Goal: Information Seeking & Learning: Learn about a topic

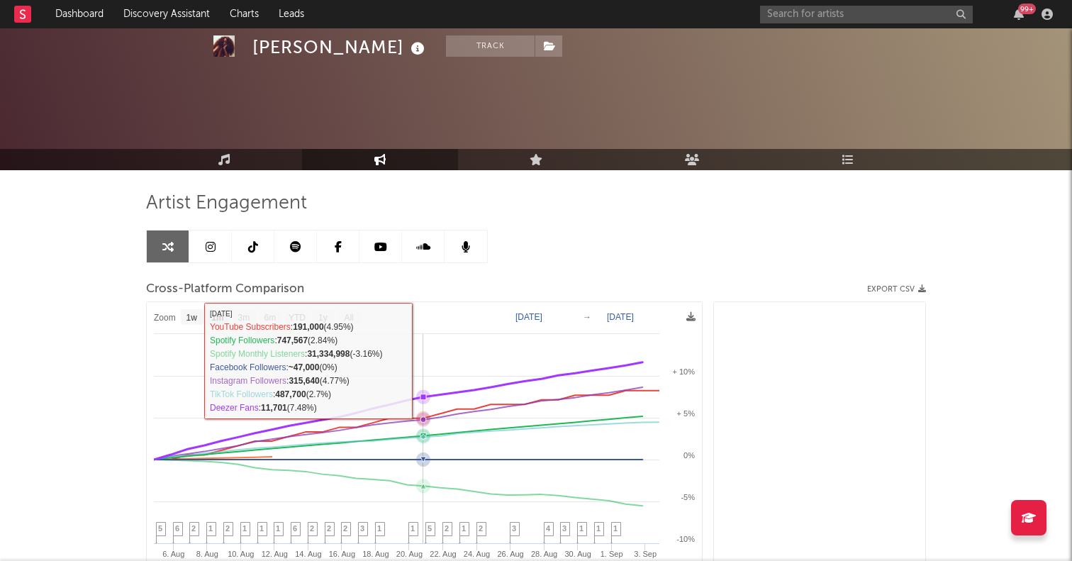
select select "1m"
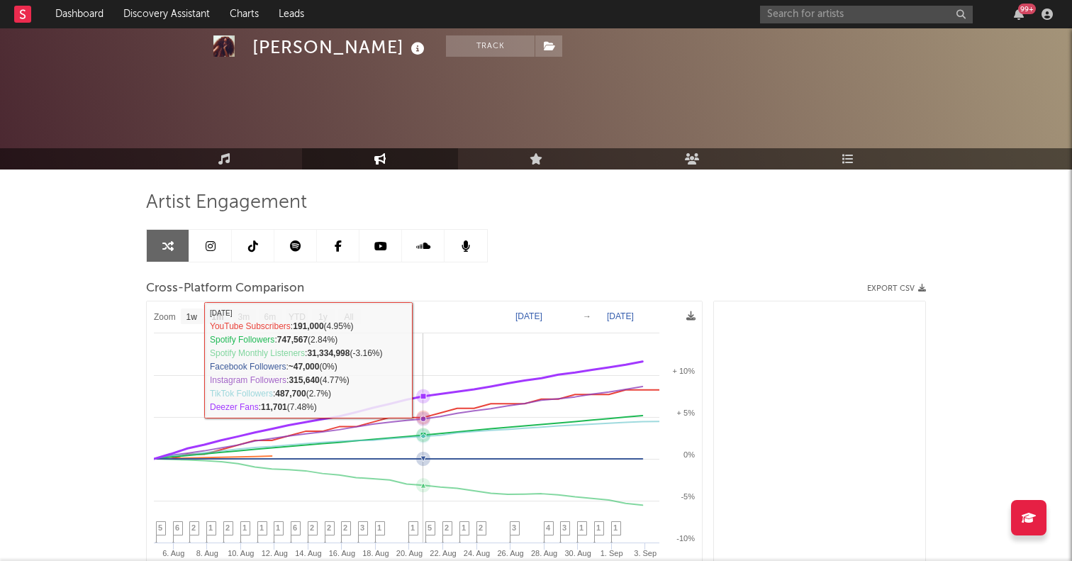
scroll to position [45089, 0]
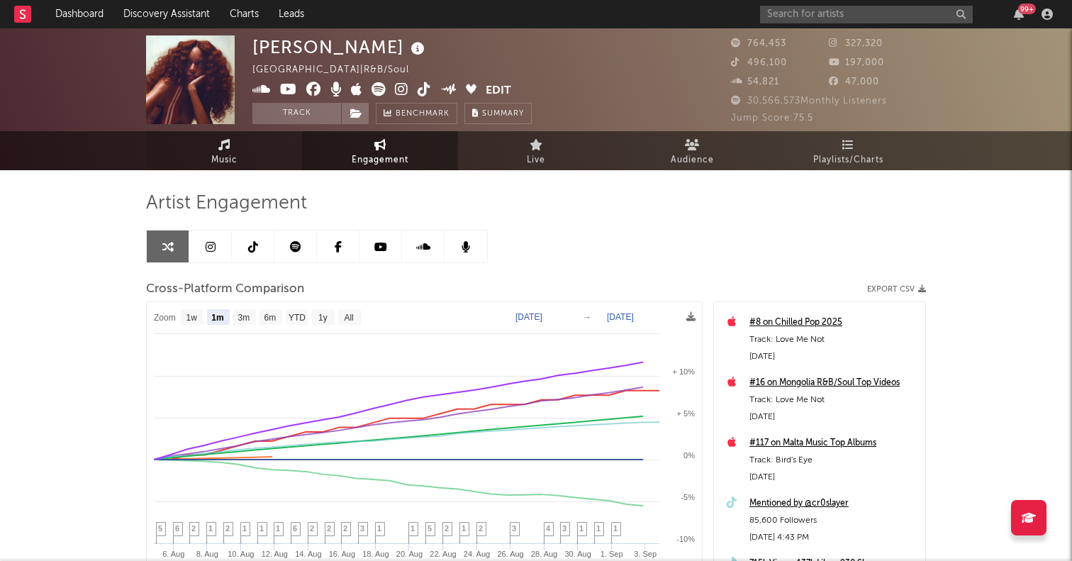
click at [225, 143] on icon at bounding box center [224, 144] width 12 height 11
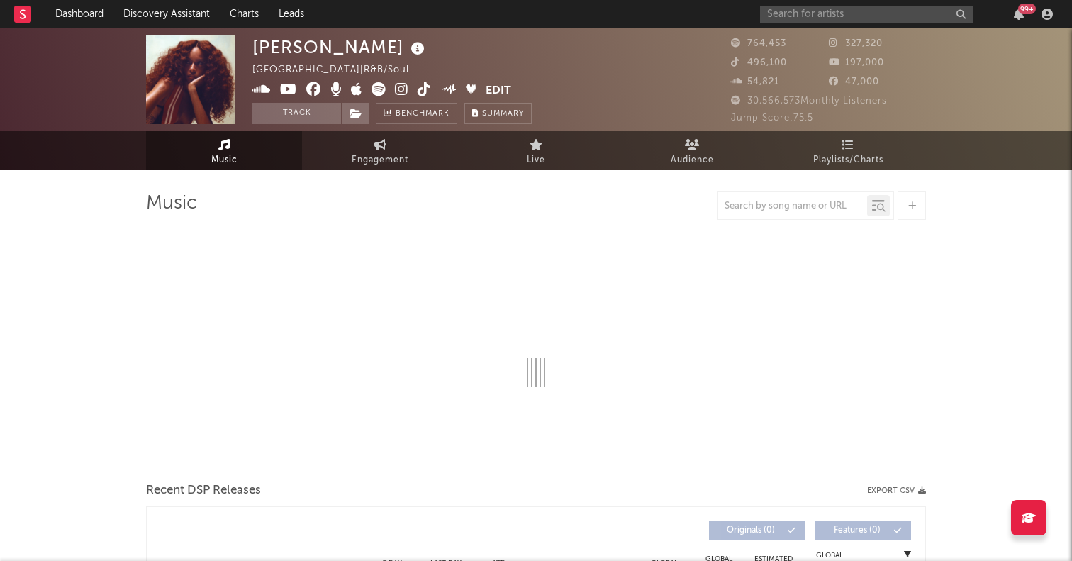
select select "6m"
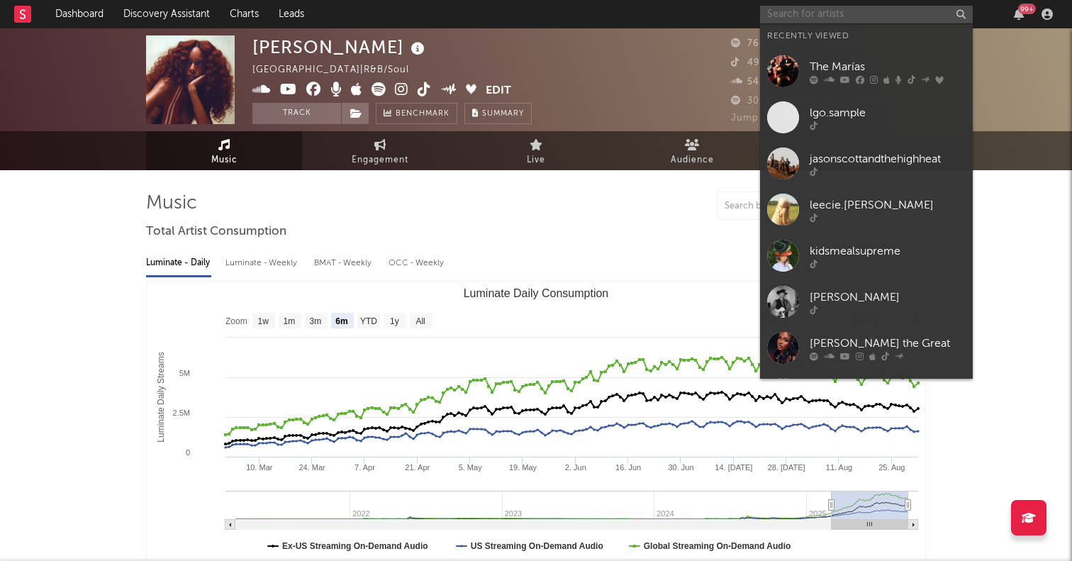
click at [800, 19] on input "text" at bounding box center [866, 15] width 213 height 18
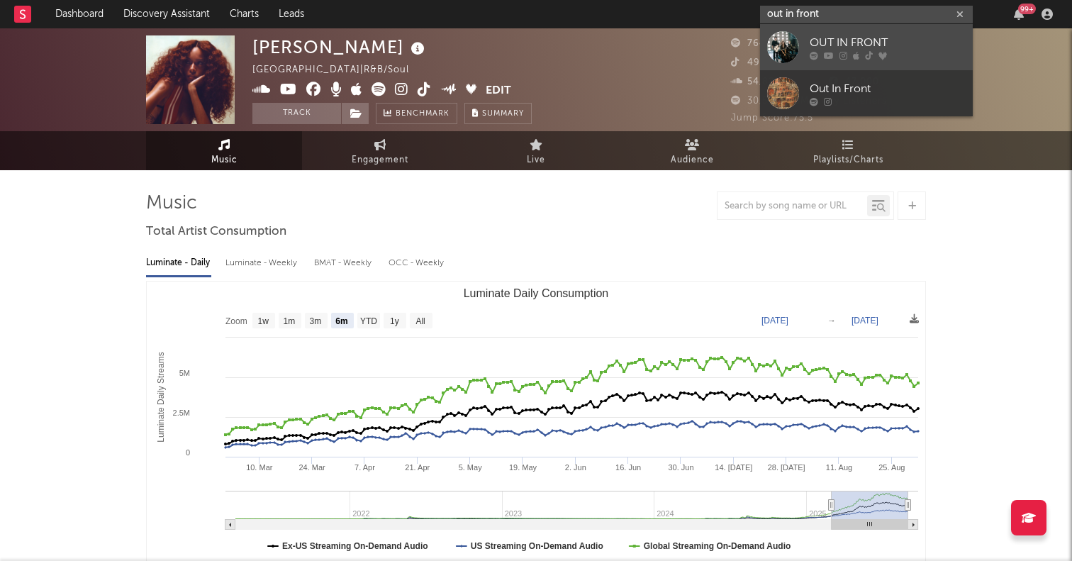
type input "out in front"
click at [770, 57] on div at bounding box center [783, 47] width 32 height 32
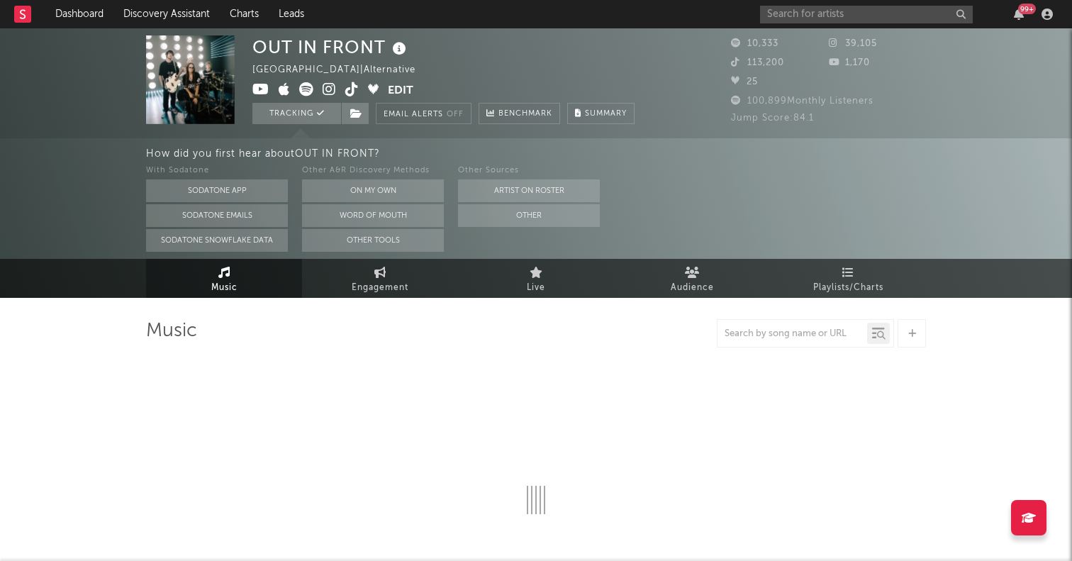
select select "6m"
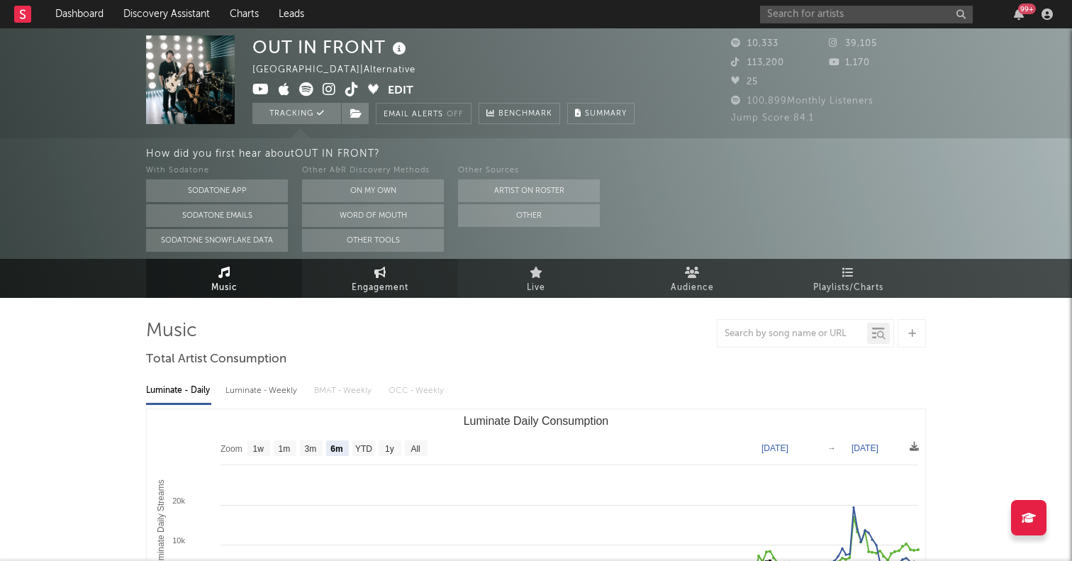
click at [379, 264] on link "Engagement" at bounding box center [380, 278] width 156 height 39
select select "1w"
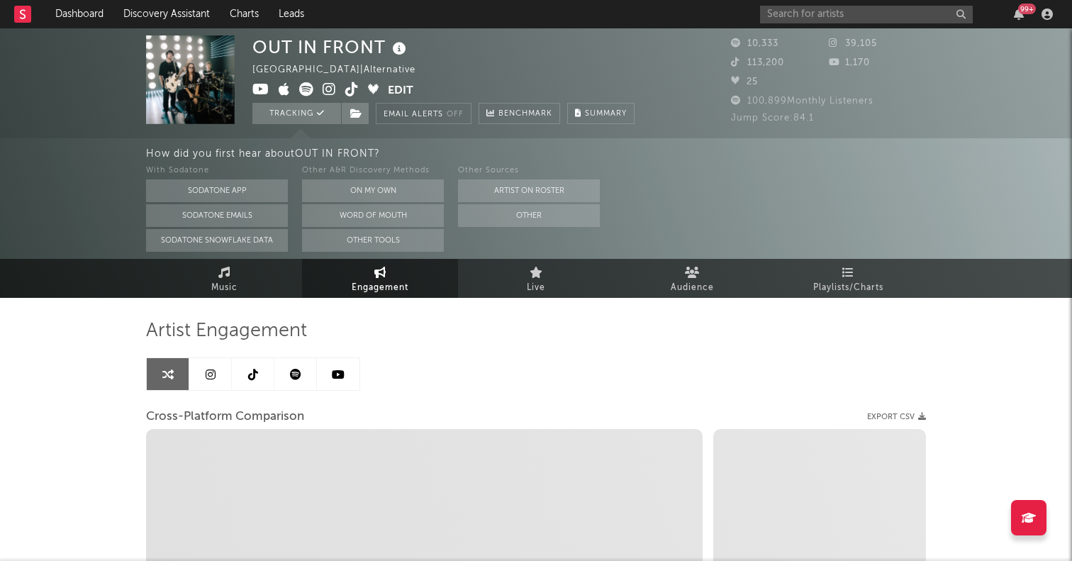
click at [210, 359] on link at bounding box center [210, 374] width 43 height 32
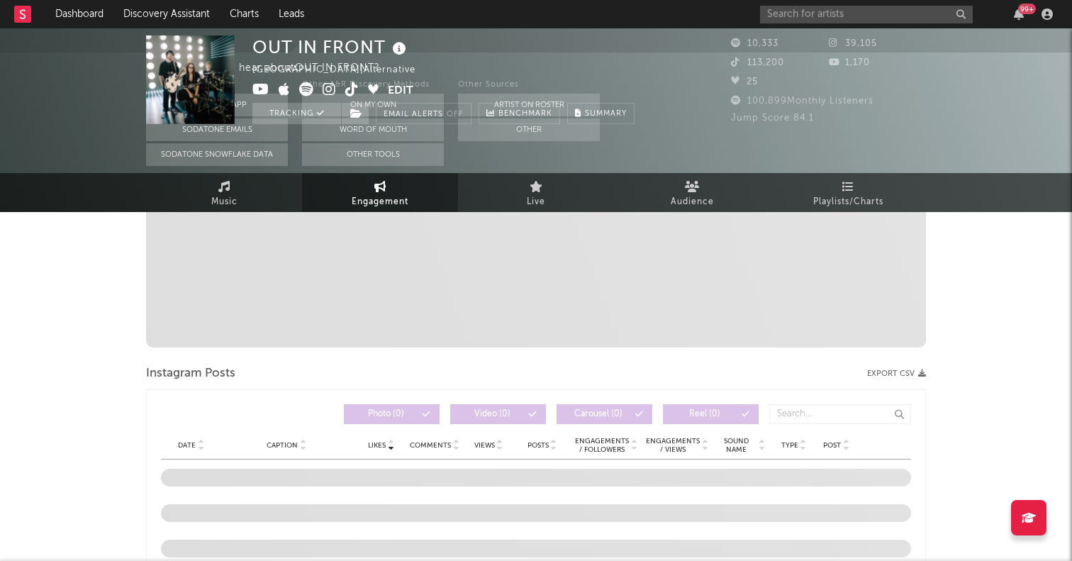
select select "6m"
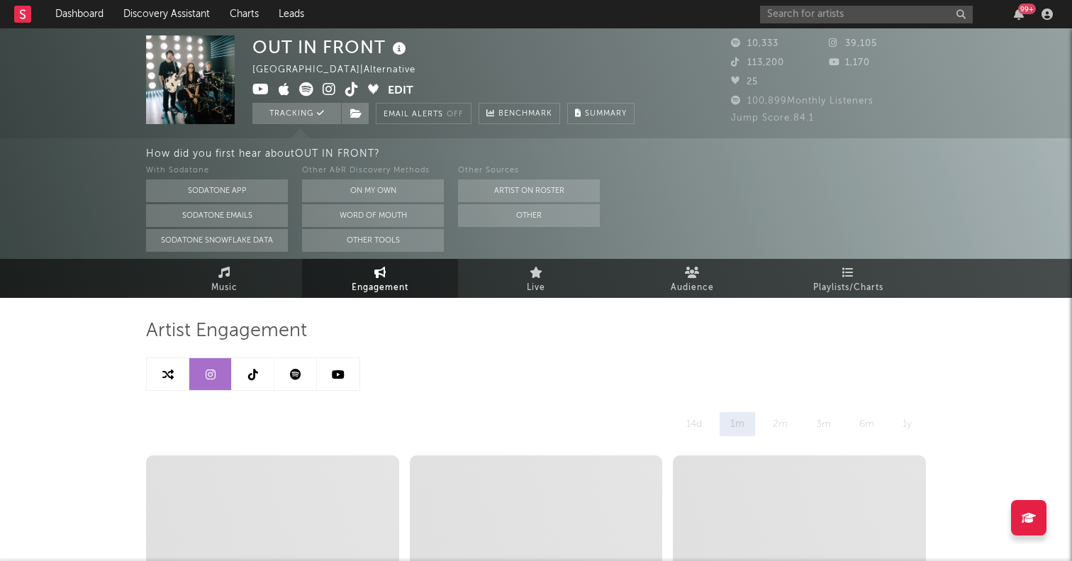
click at [254, 376] on icon at bounding box center [253, 374] width 10 height 11
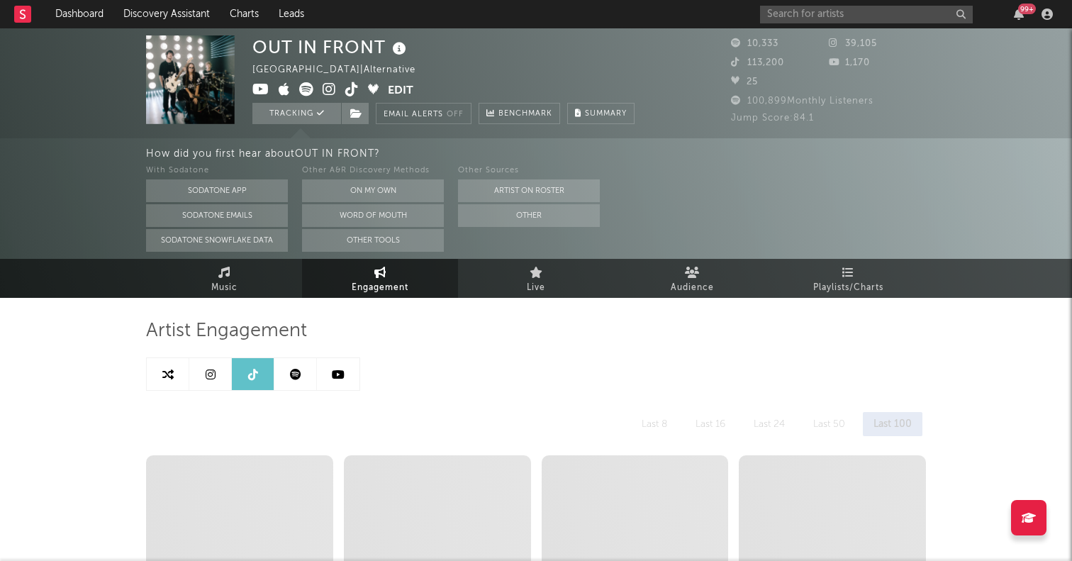
select select "6m"
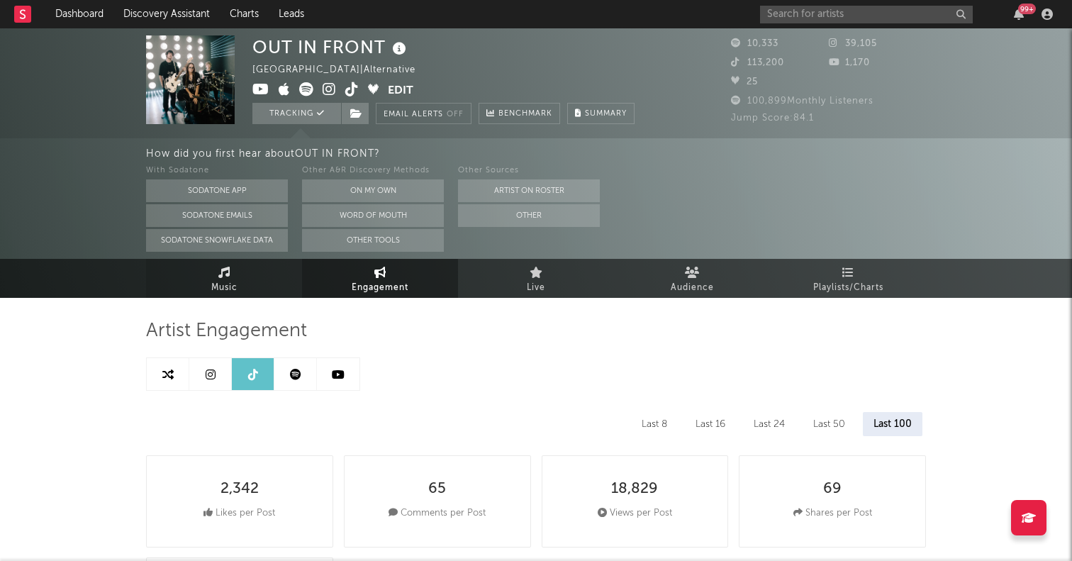
click at [215, 276] on link "Music" at bounding box center [224, 278] width 156 height 39
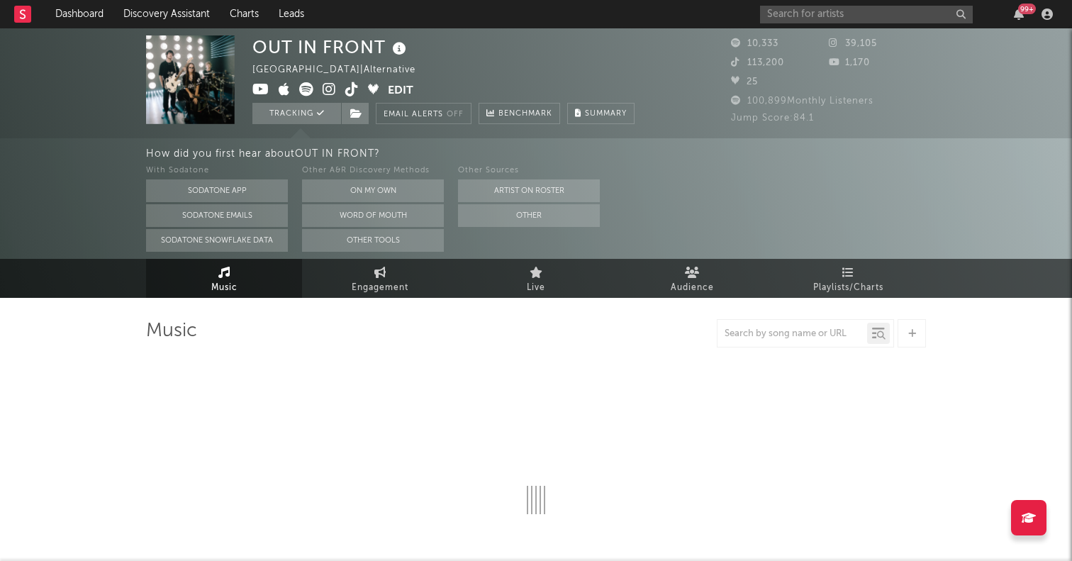
select select "6m"
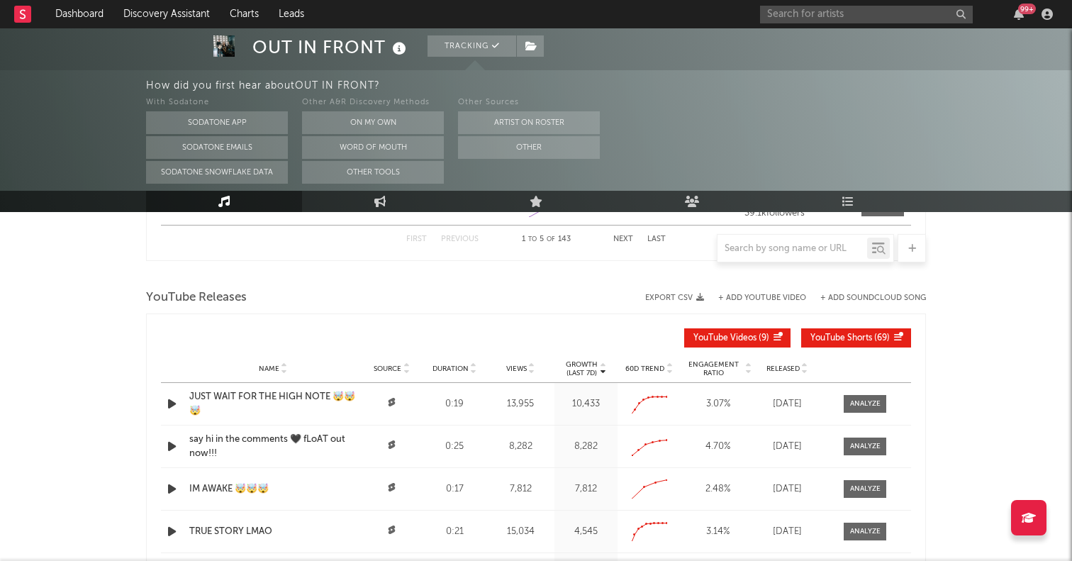
scroll to position [1556, 0]
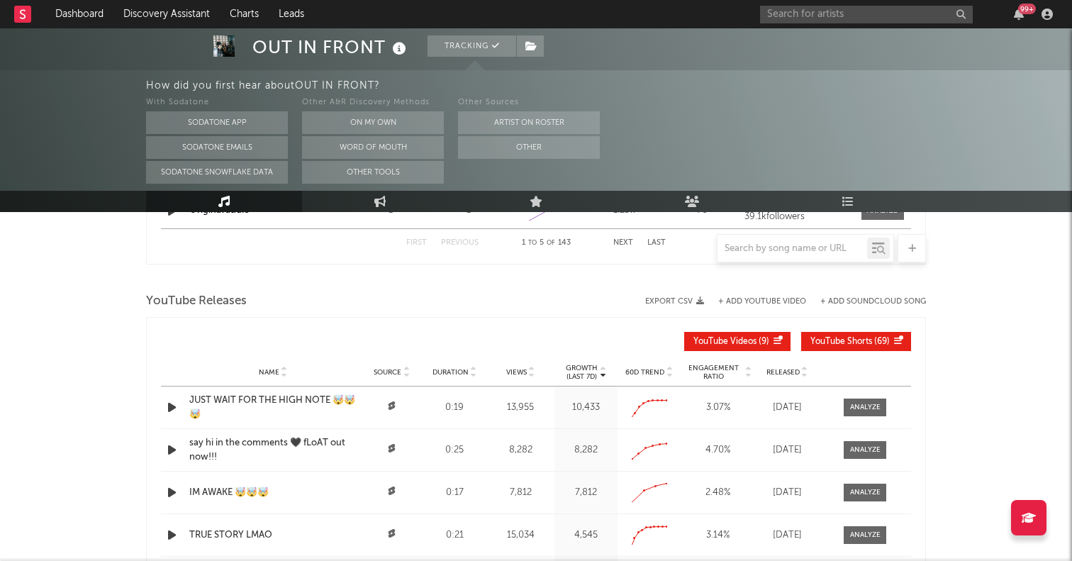
click at [319, 394] on div "JUST WAIT FOR THE HIGH NOTE 🤯🤯🤯" at bounding box center [272, 407] width 167 height 28
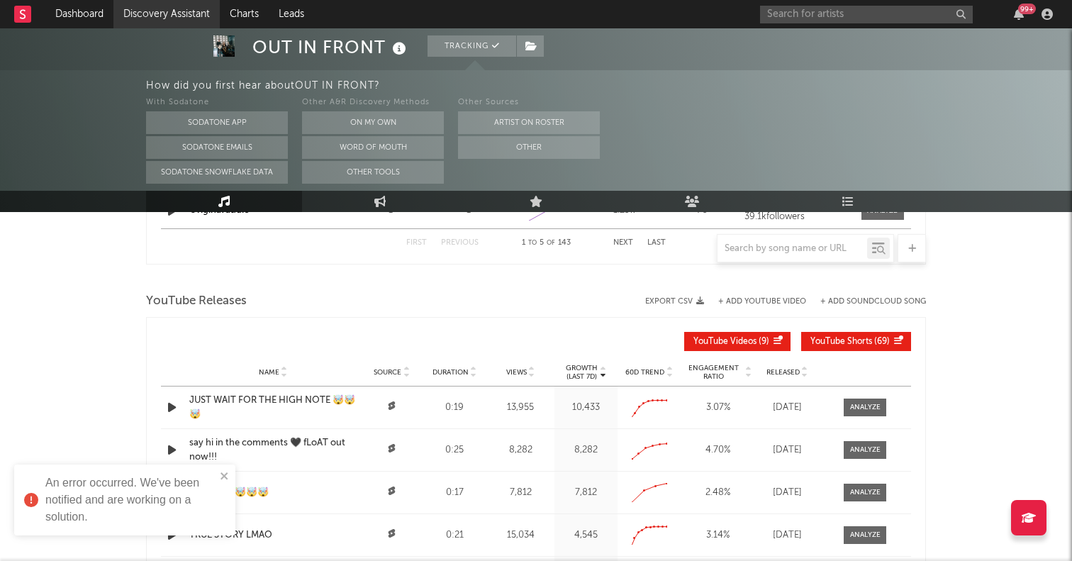
click at [191, 3] on link "Discovery Assistant" at bounding box center [166, 14] width 106 height 28
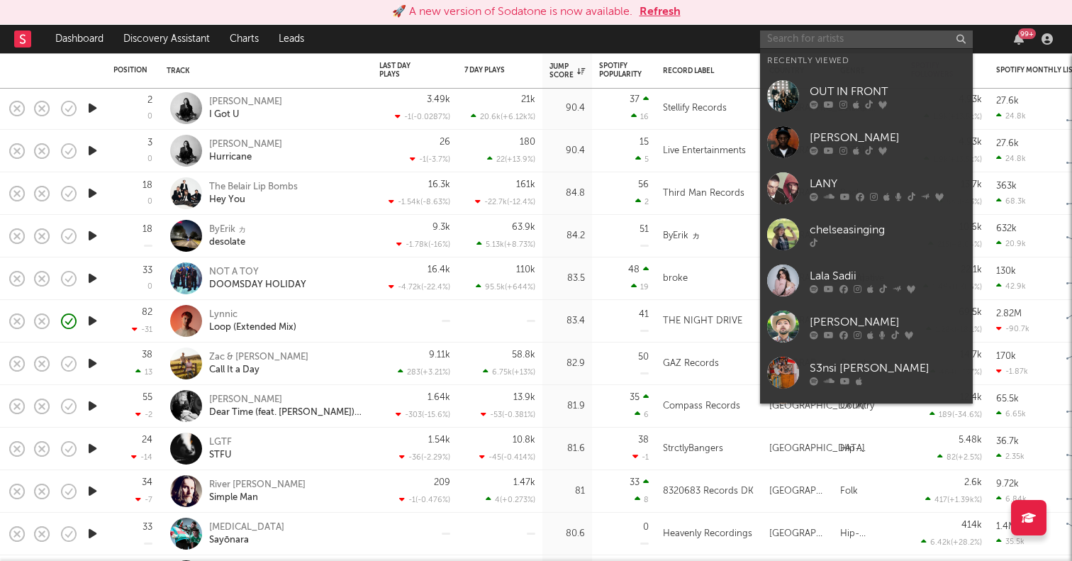
click at [790, 30] on input "text" at bounding box center [866, 39] width 213 height 18
paste input "https://www.tiktok.com/@daviscookmusic"
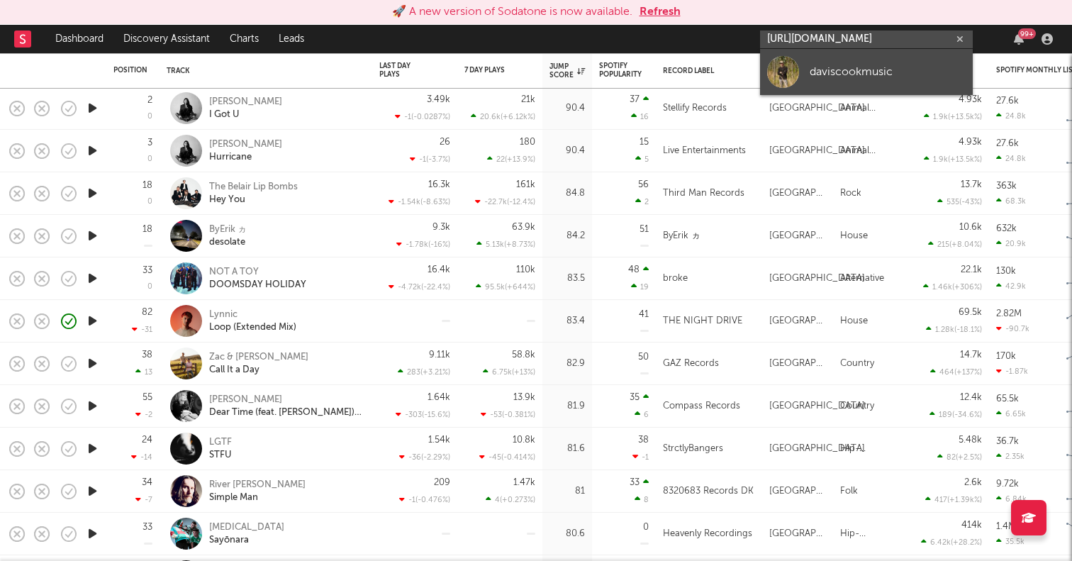
type input "https://www.tiktok.com/@daviscookmusic"
click at [780, 69] on div at bounding box center [783, 72] width 32 height 32
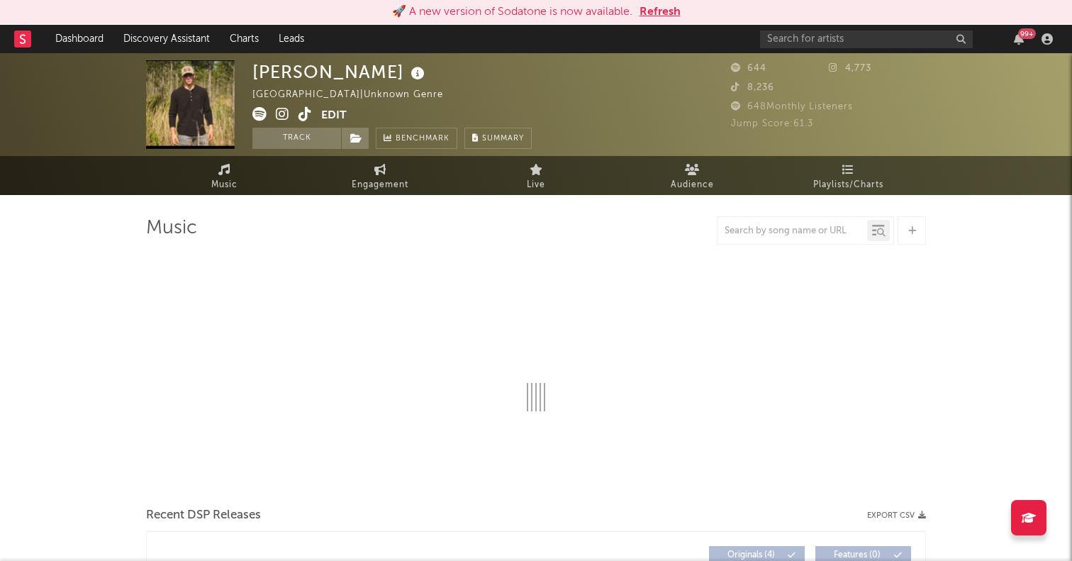
select select "6m"
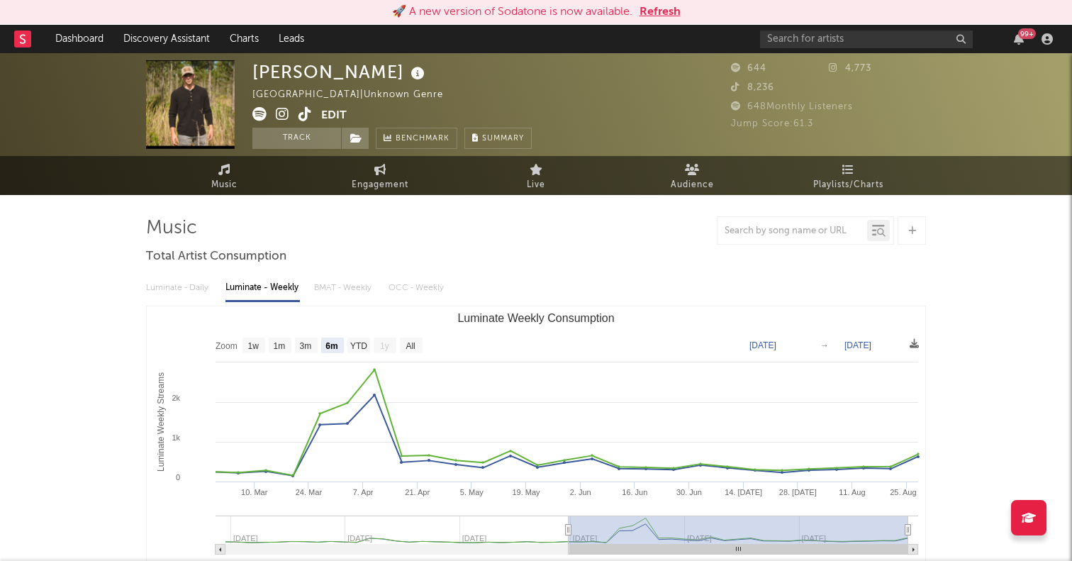
click at [383, 179] on span "Engagement" at bounding box center [380, 184] width 57 height 17
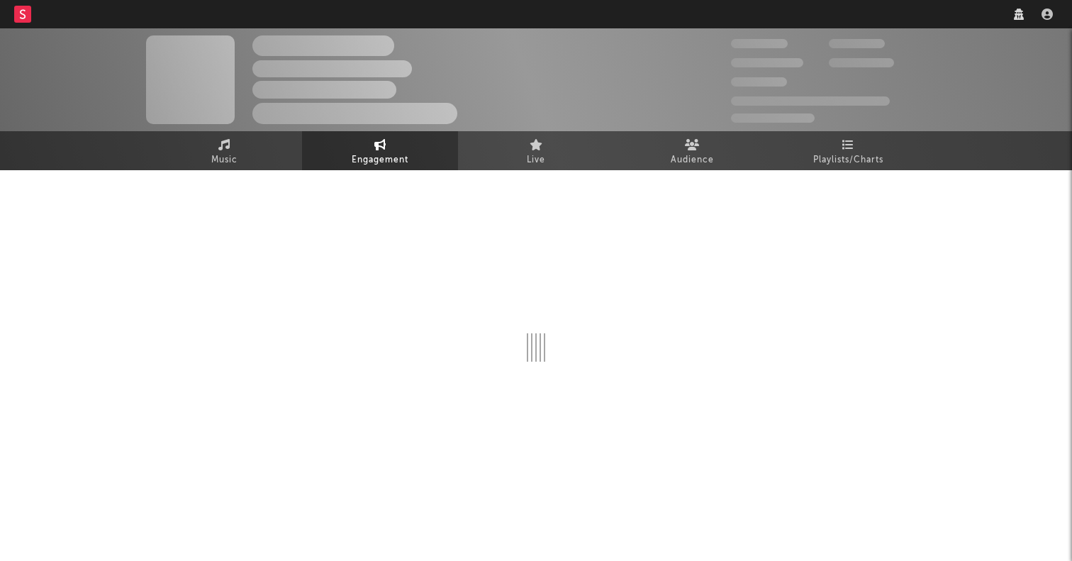
select select "1w"
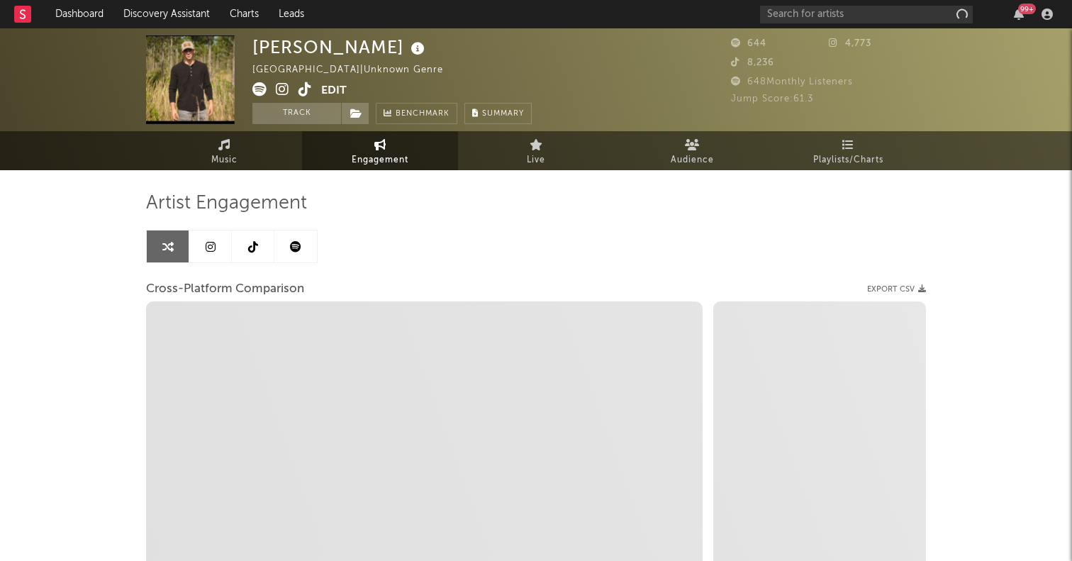
select select "1m"
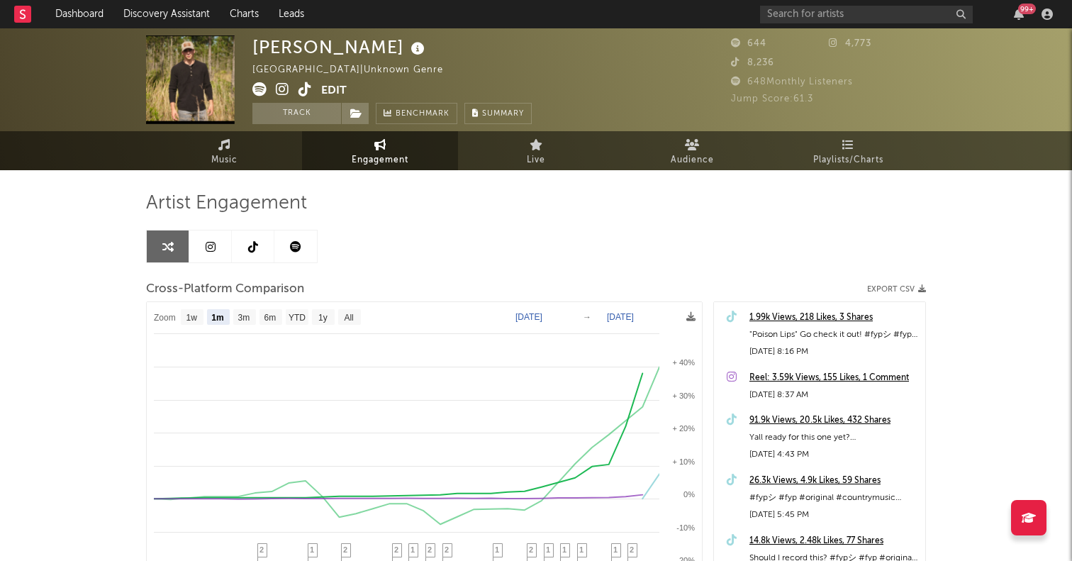
click at [243, 248] on link at bounding box center [253, 246] width 43 height 32
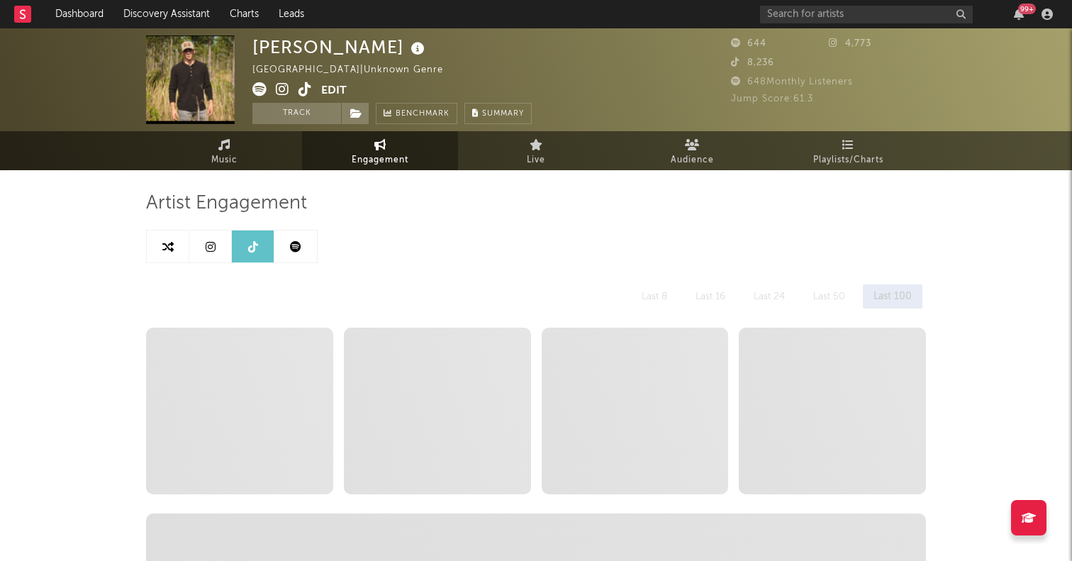
select select "1w"
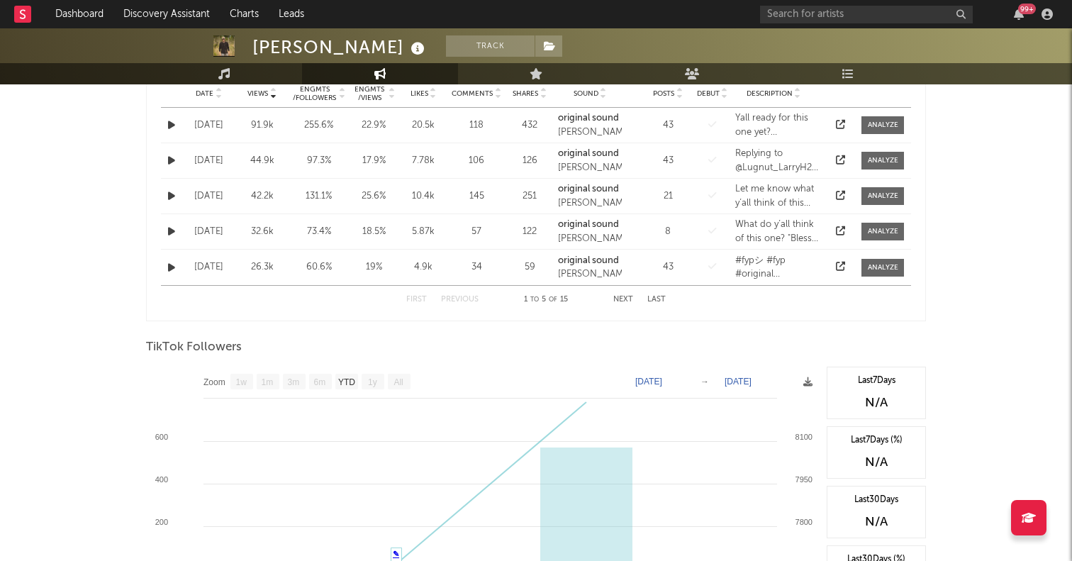
scroll to position [444, 0]
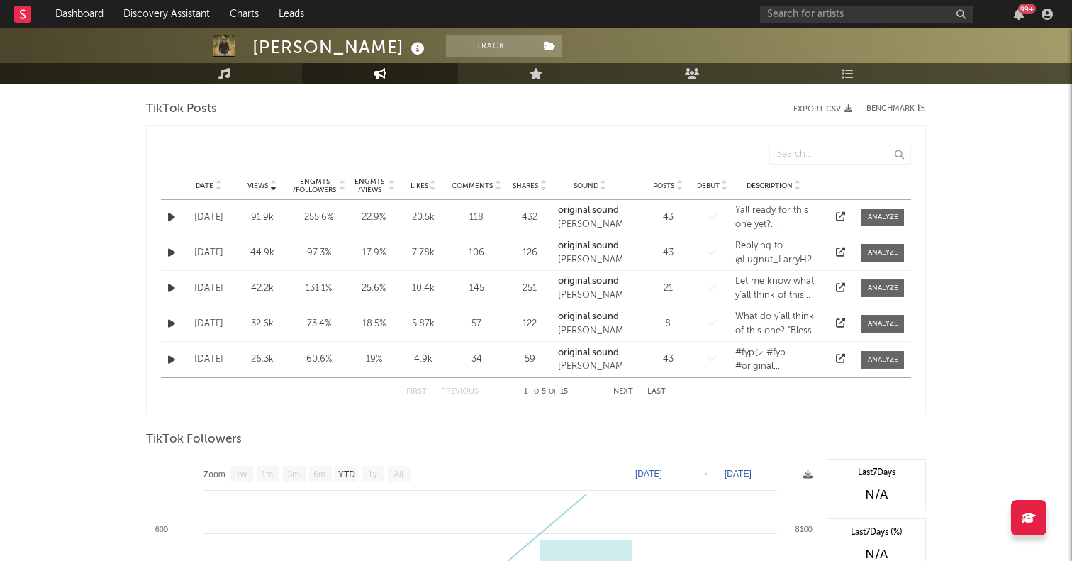
click at [169, 216] on icon "button" at bounding box center [171, 217] width 7 height 9
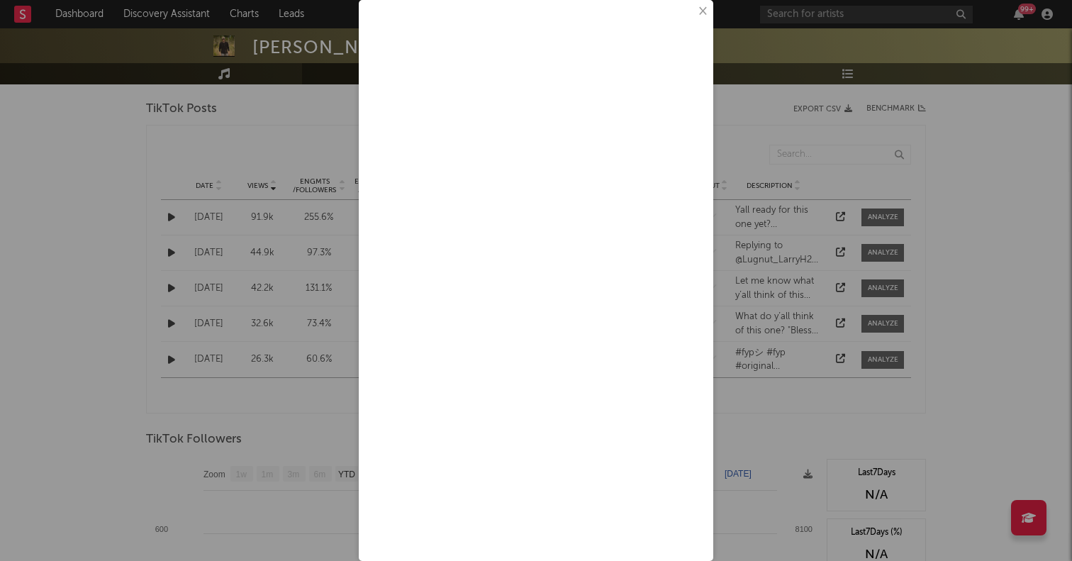
click at [699, 10] on button "×" at bounding box center [702, 12] width 16 height 16
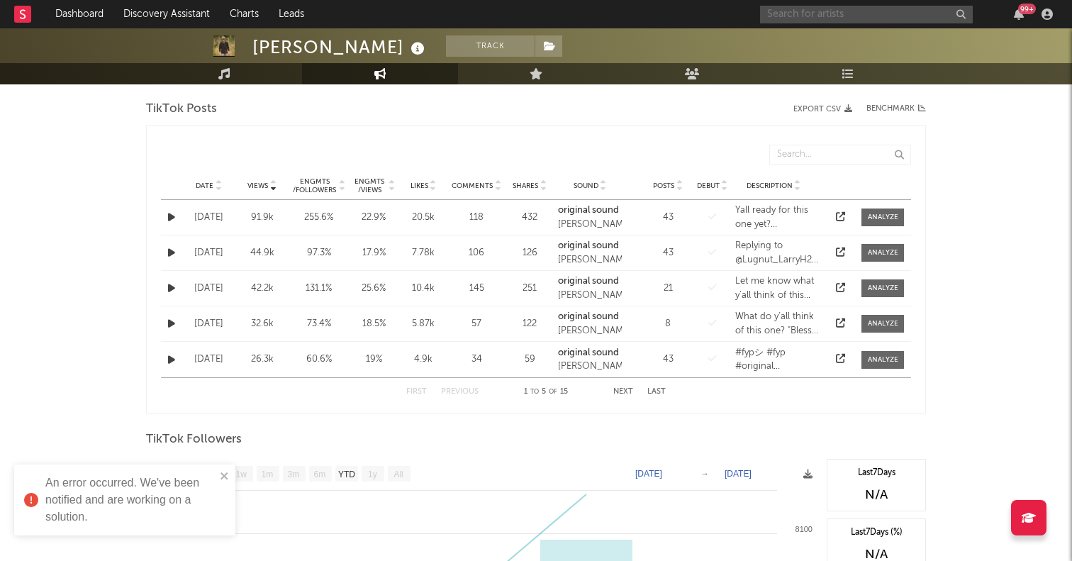
click at [831, 15] on input "text" at bounding box center [866, 15] width 213 height 18
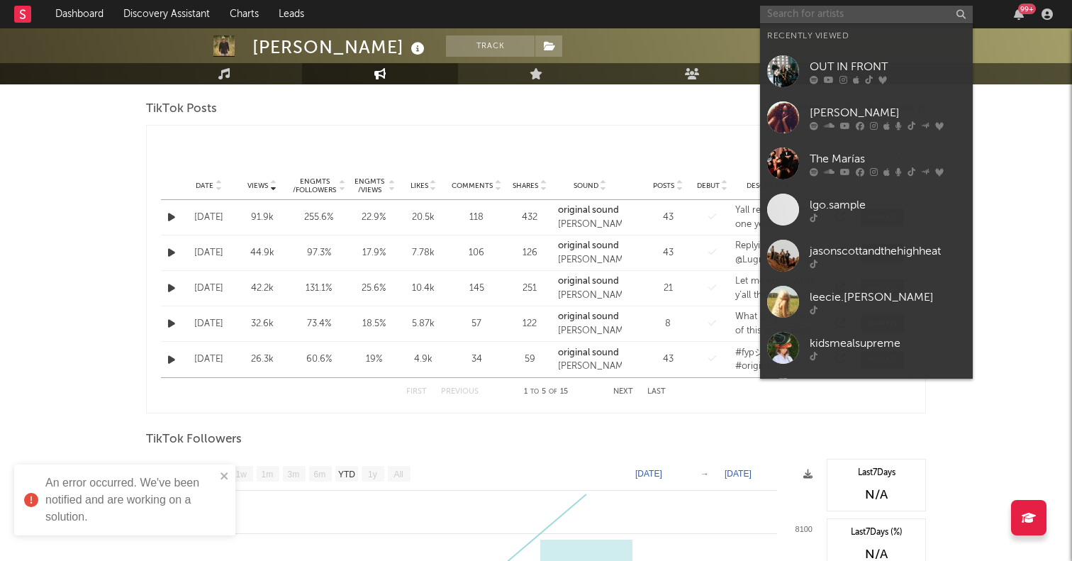
paste input "https://www.tiktok.com/@jackieevanss"
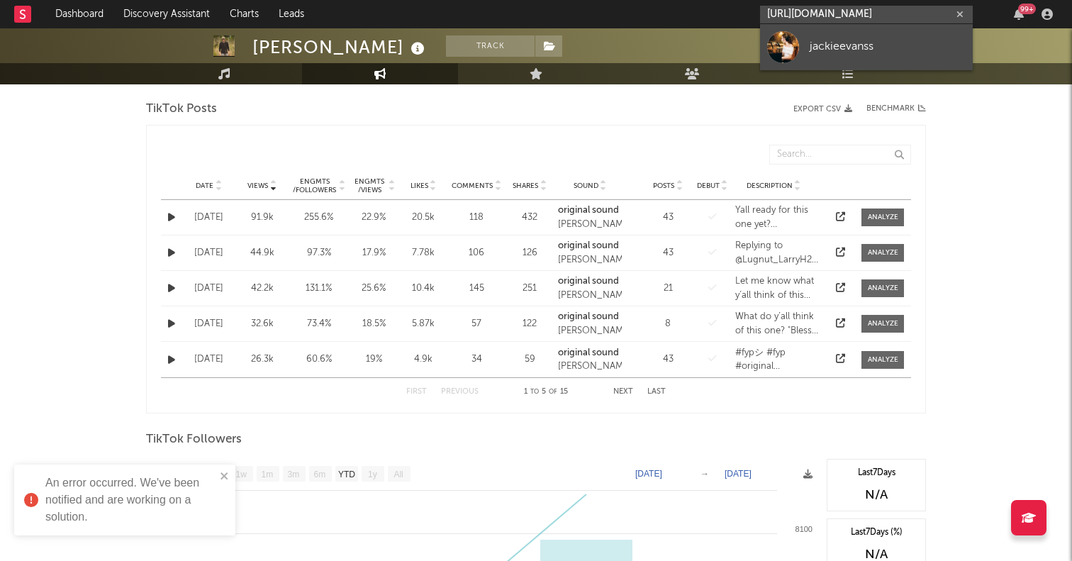
type input "https://www.tiktok.com/@jackieevanss"
click at [792, 50] on div at bounding box center [783, 47] width 32 height 32
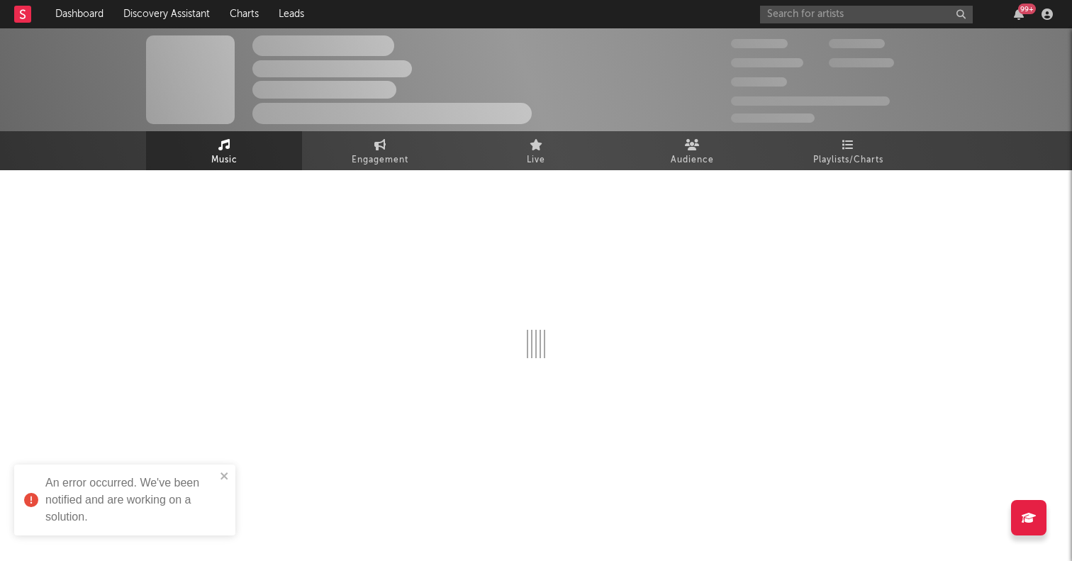
select select "1w"
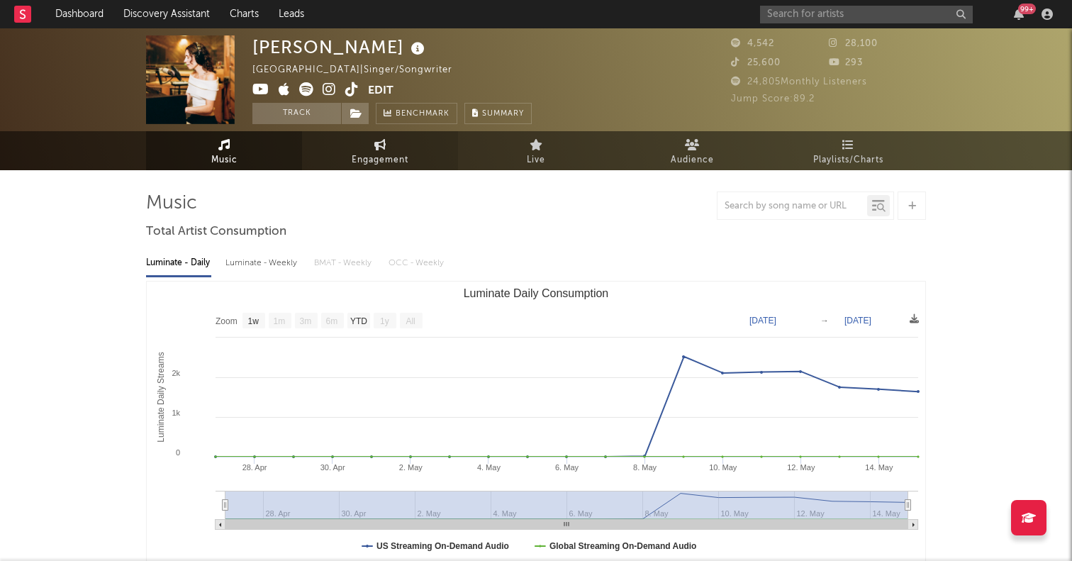
click at [354, 155] on span "Engagement" at bounding box center [380, 160] width 57 height 17
select select "1w"
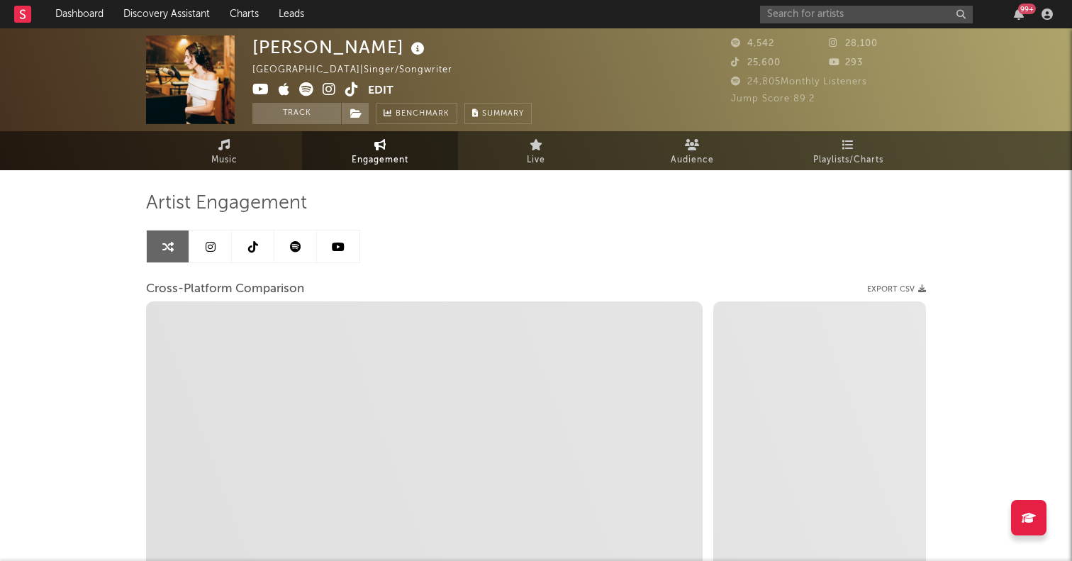
click at [260, 245] on link at bounding box center [253, 246] width 43 height 32
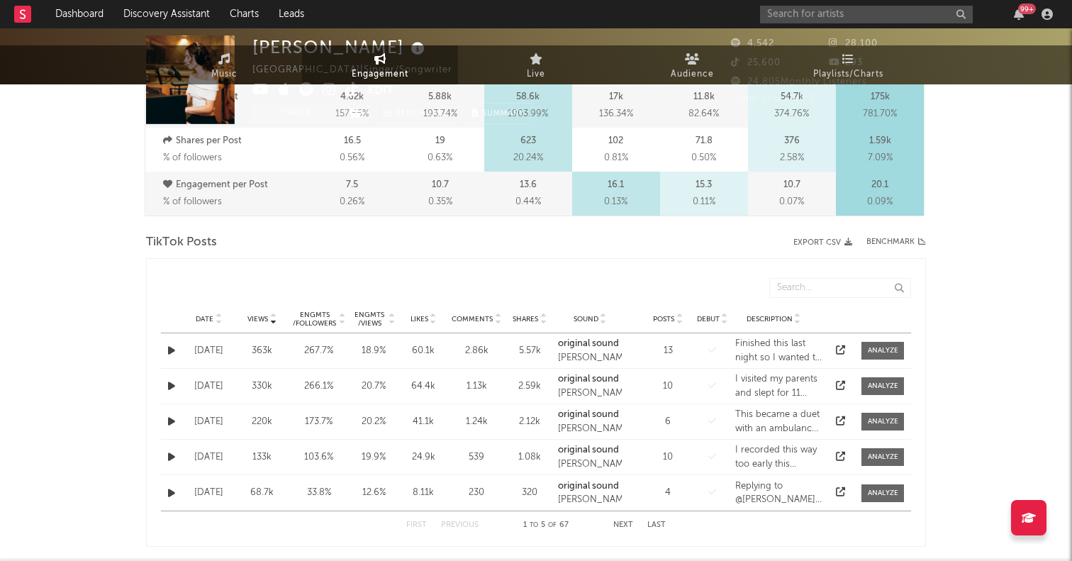
select select "6m"
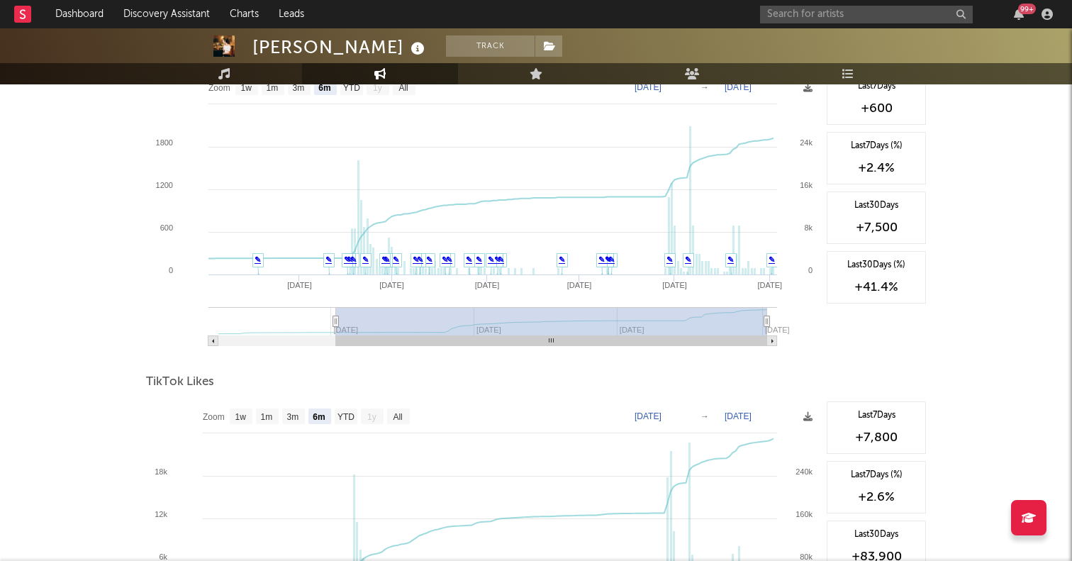
scroll to position [1097, 0]
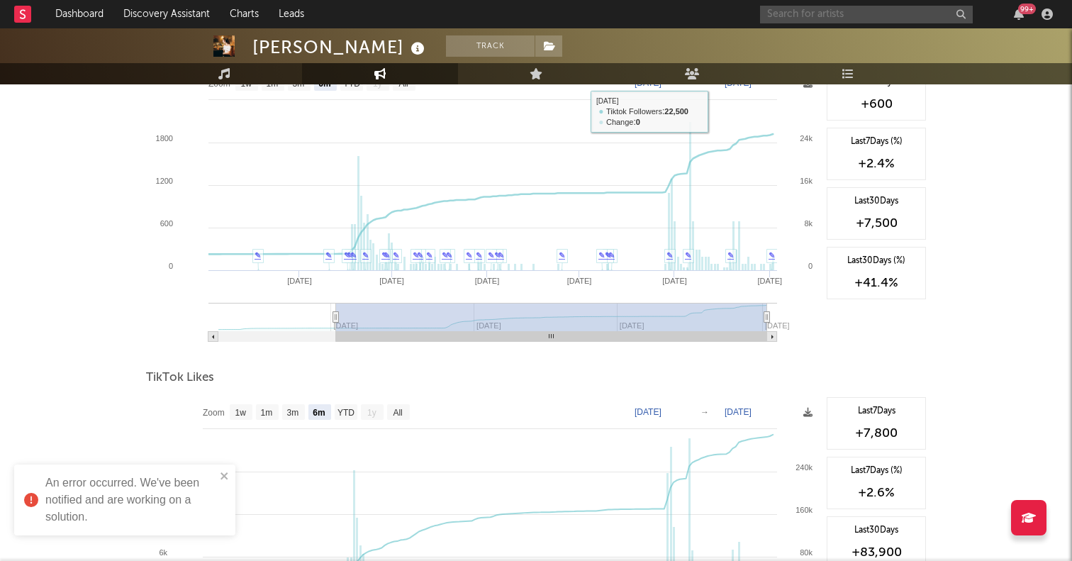
click at [824, 7] on input "text" at bounding box center [866, 15] width 213 height 18
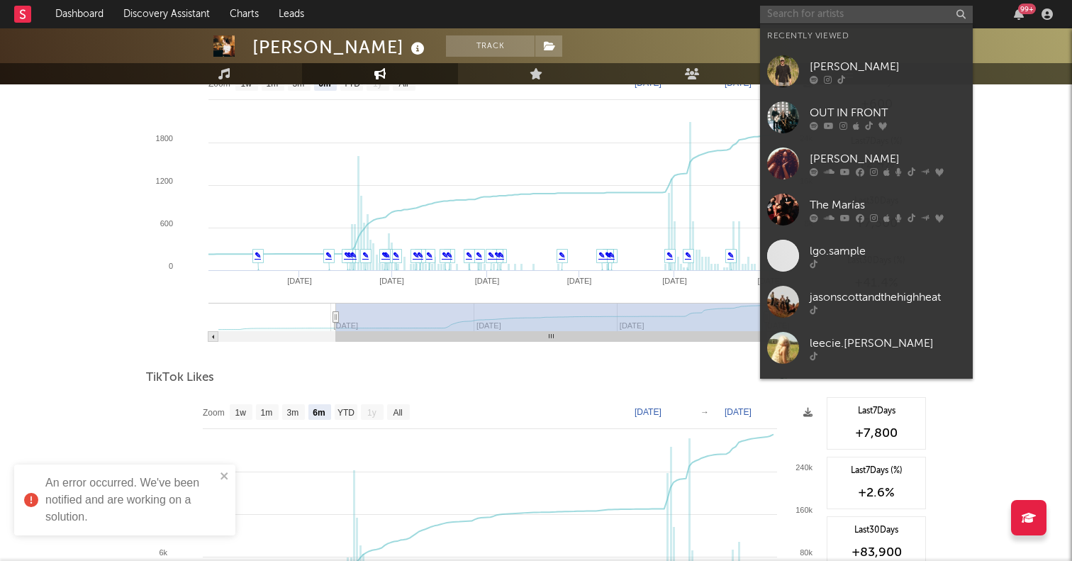
paste input "https://www.tiktok.com/@tommy.mccrone"
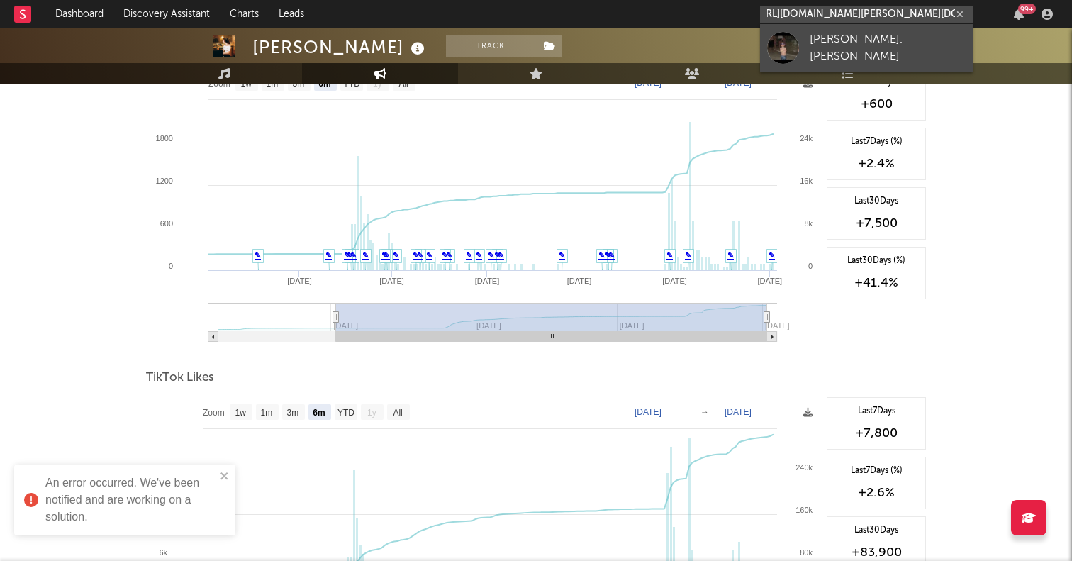
type input "https://www.tiktok.com/@tommy.mccrone"
click at [794, 43] on div at bounding box center [783, 47] width 32 height 32
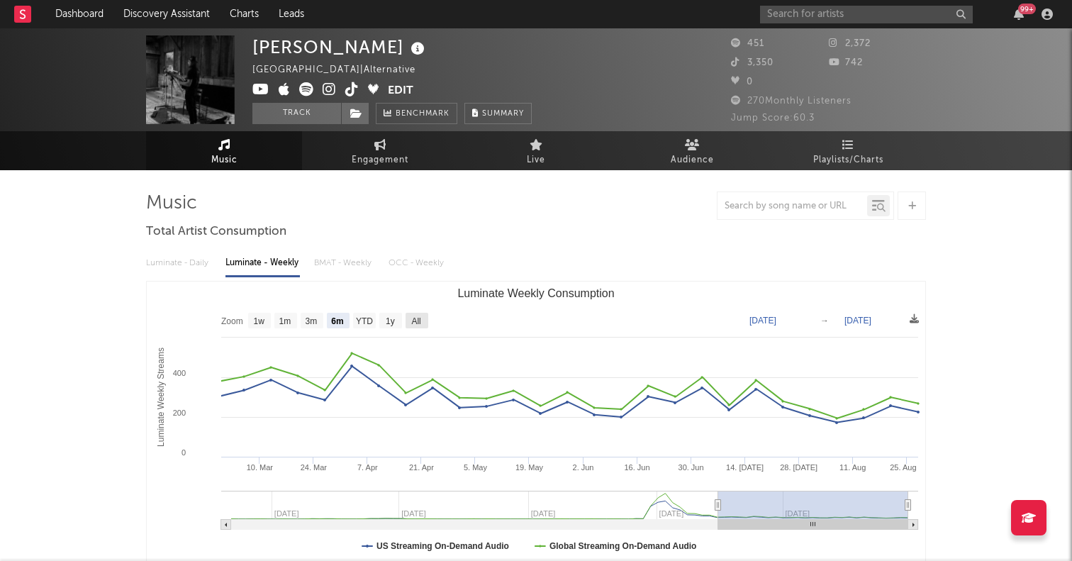
click at [420, 318] on text "All" at bounding box center [415, 321] width 9 height 10
select select "All"
type input "2023-11-23"
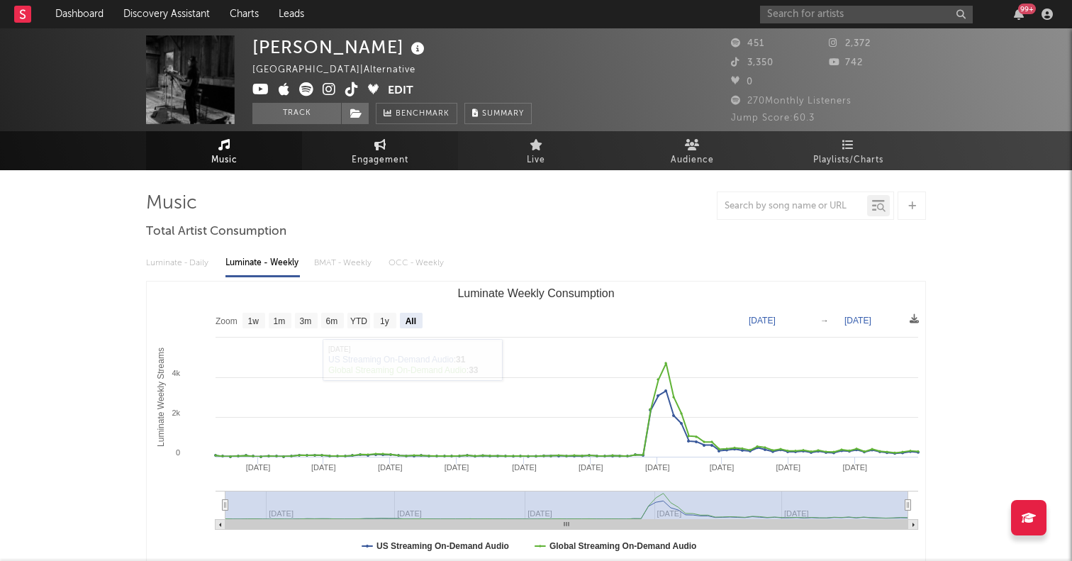
click at [387, 149] on link "Engagement" at bounding box center [380, 150] width 156 height 39
select select "1w"
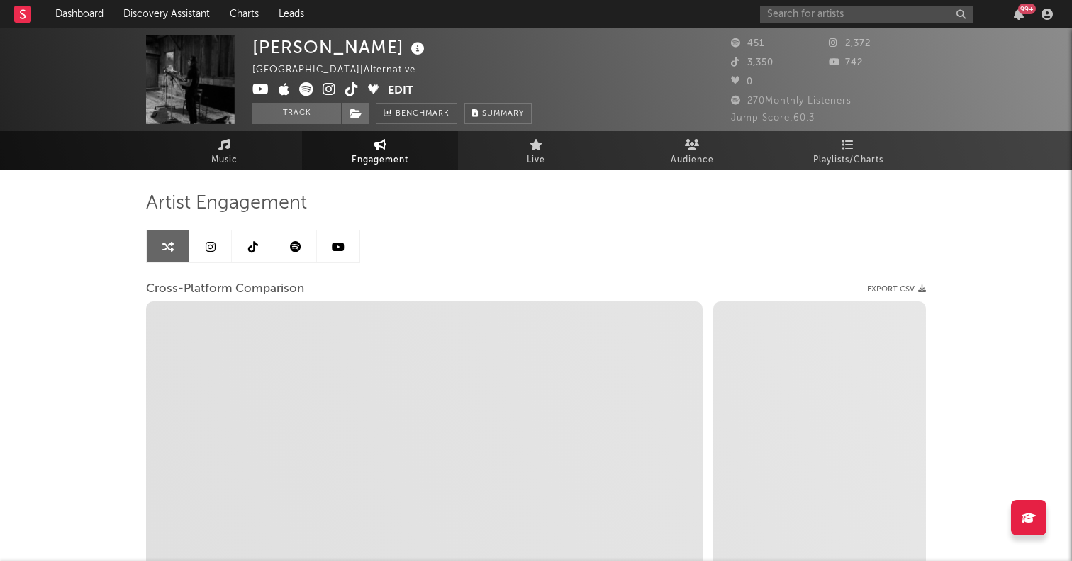
select select "1m"
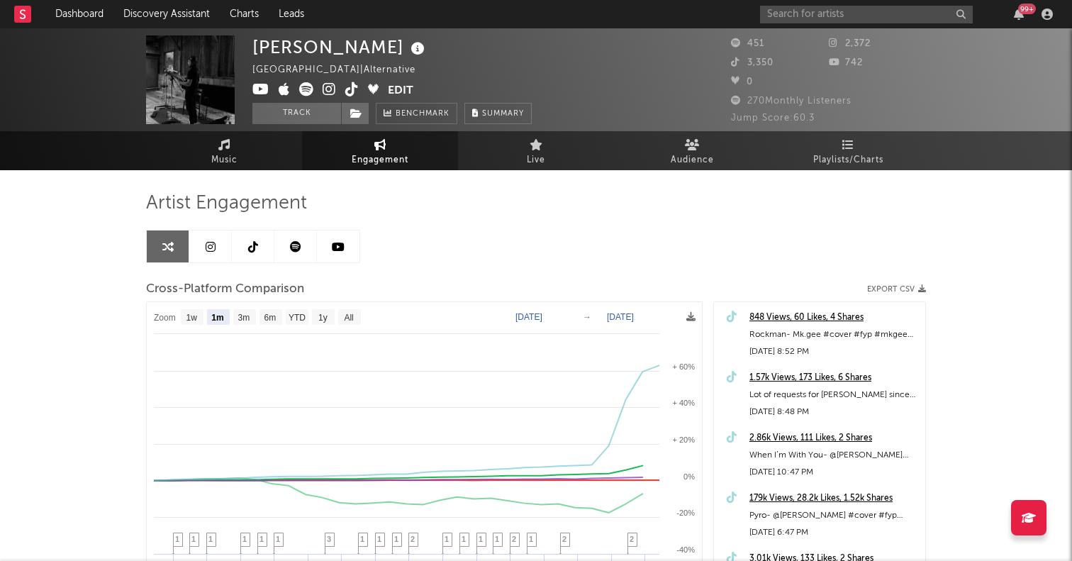
click at [250, 245] on icon at bounding box center [253, 246] width 10 height 11
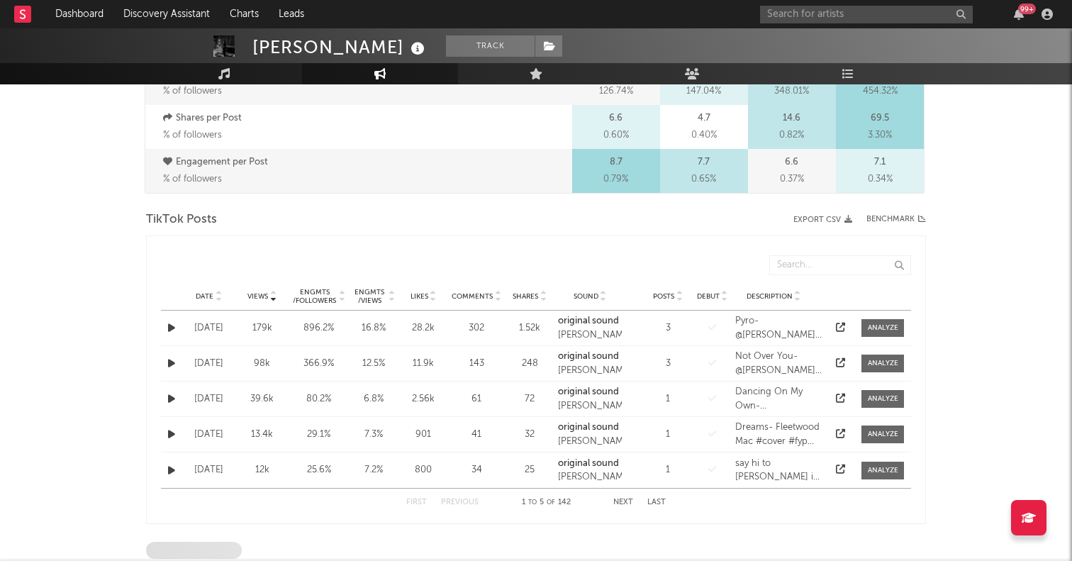
select select "6m"
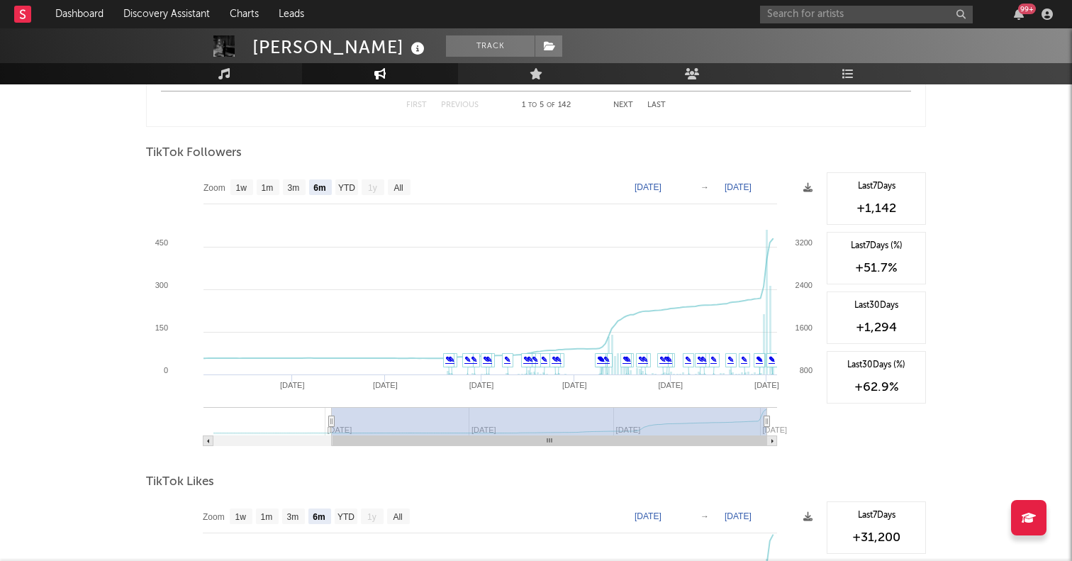
scroll to position [991, 0]
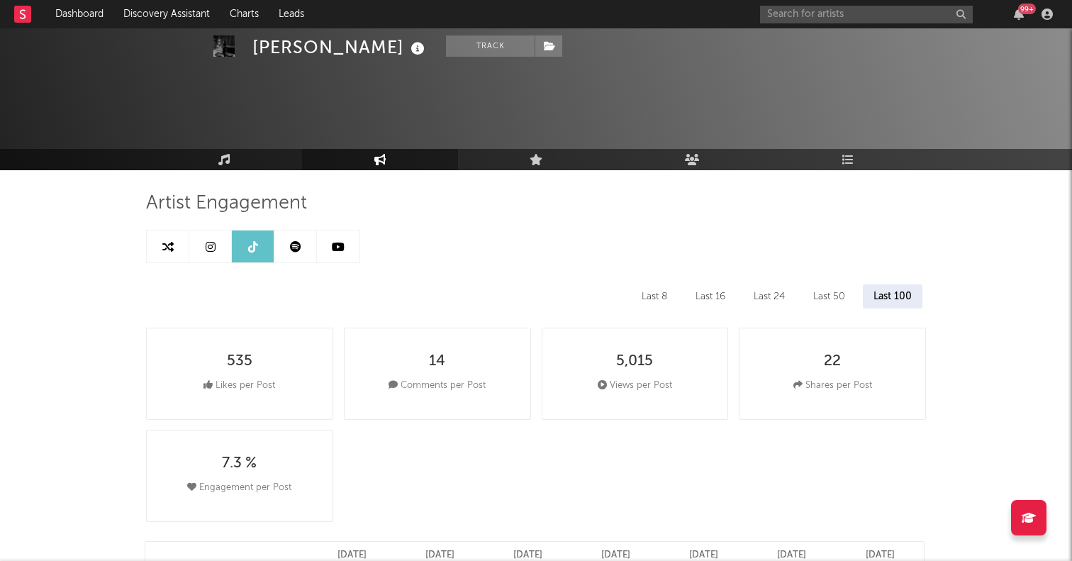
select select "1m"
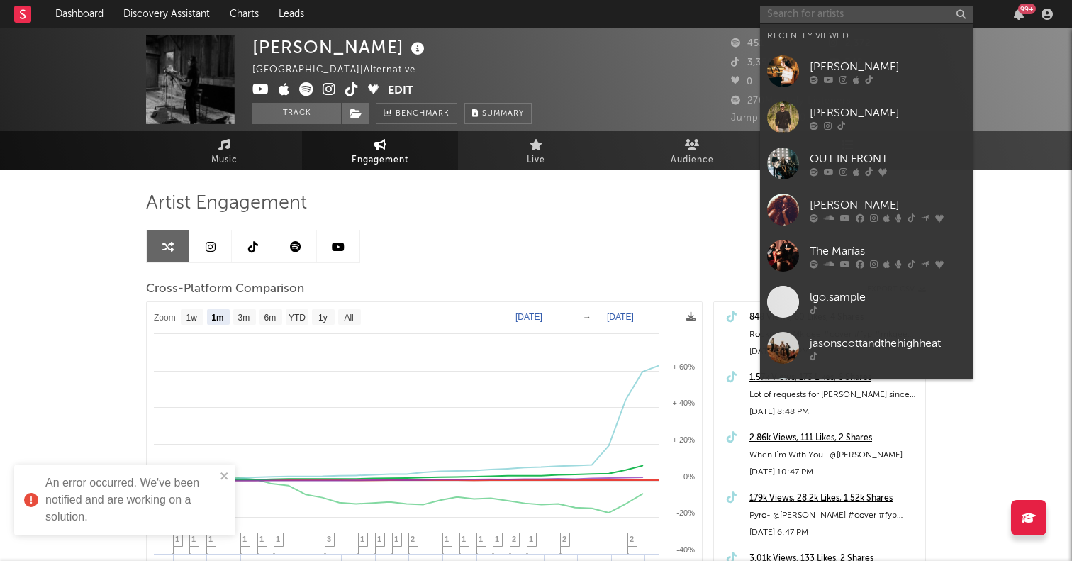
click at [794, 18] on input "text" at bounding box center [866, 15] width 213 height 18
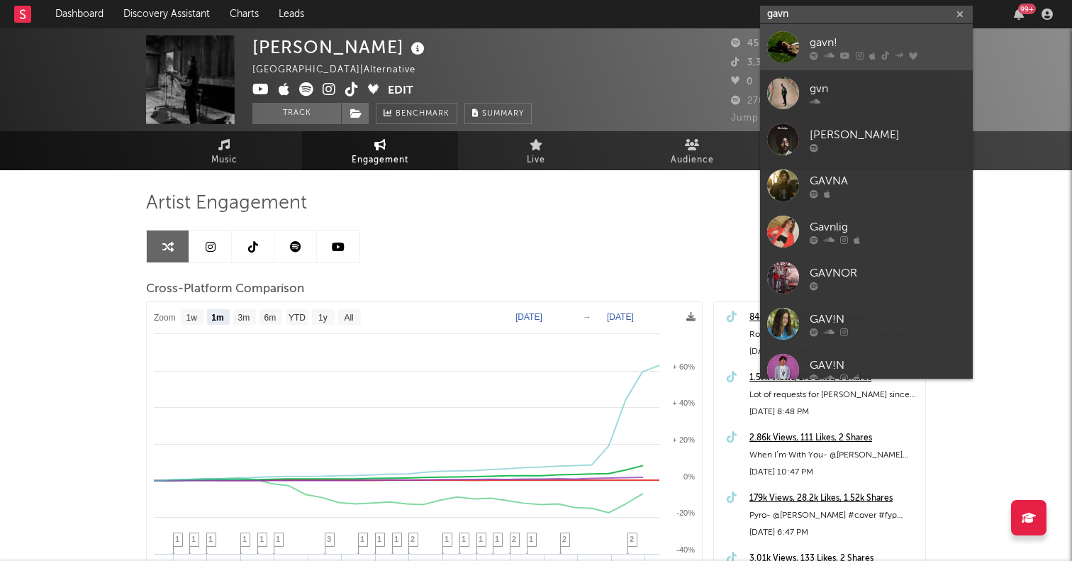
type input "gavn"
click at [777, 47] on div at bounding box center [783, 47] width 32 height 32
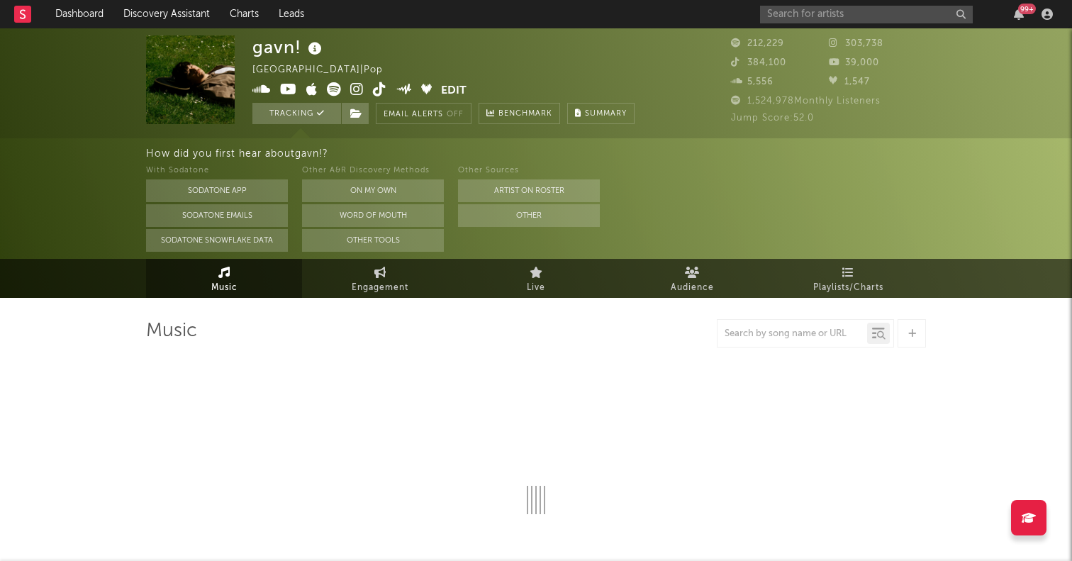
select select "6m"
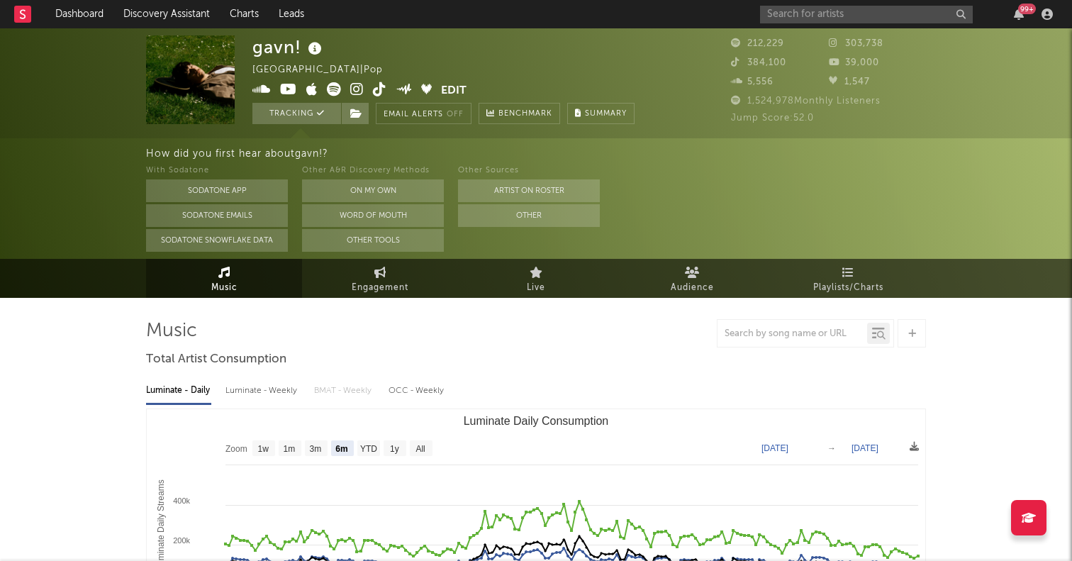
select select "6m"
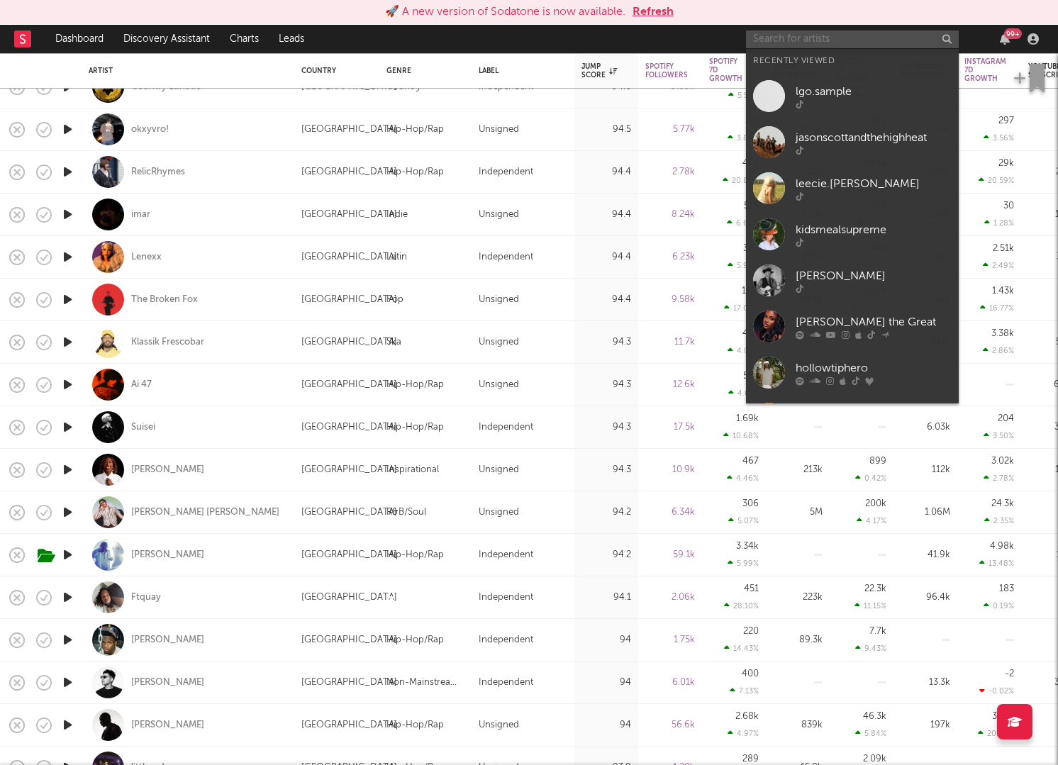
click at [773, 37] on input "text" at bounding box center [852, 39] width 213 height 18
paste input "https://www.tiktok.com/@zaradalvi"
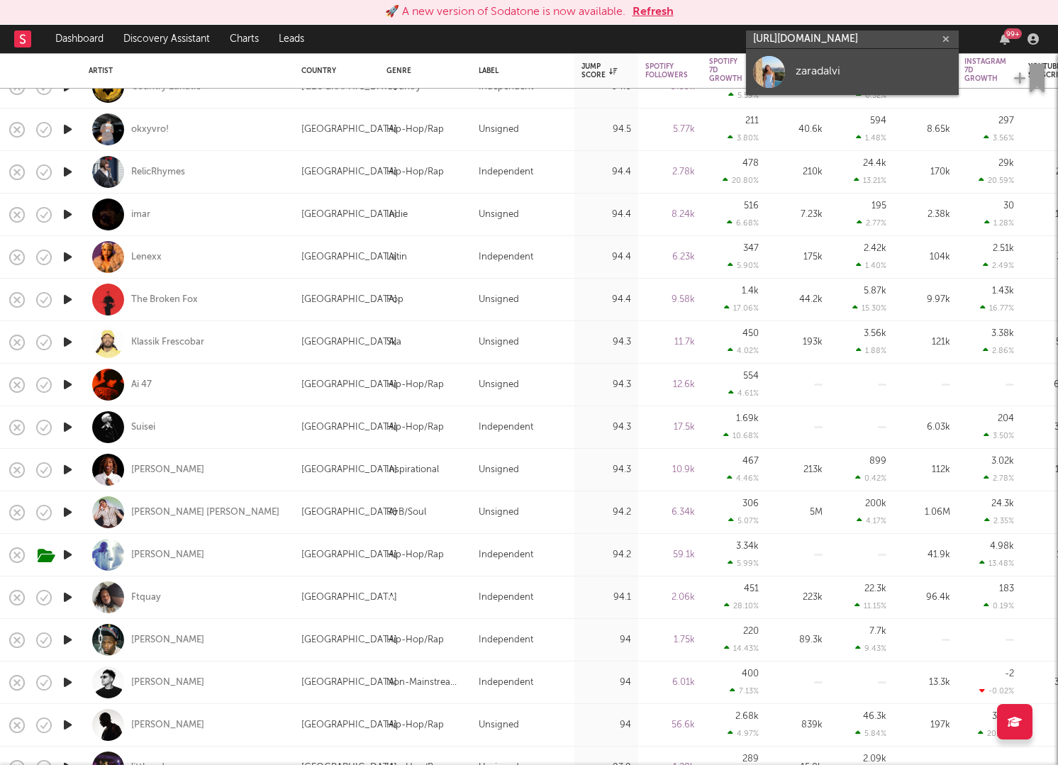
type input "https://www.tiktok.com/@zaradalvi"
click at [763, 69] on div at bounding box center [769, 72] width 32 height 32
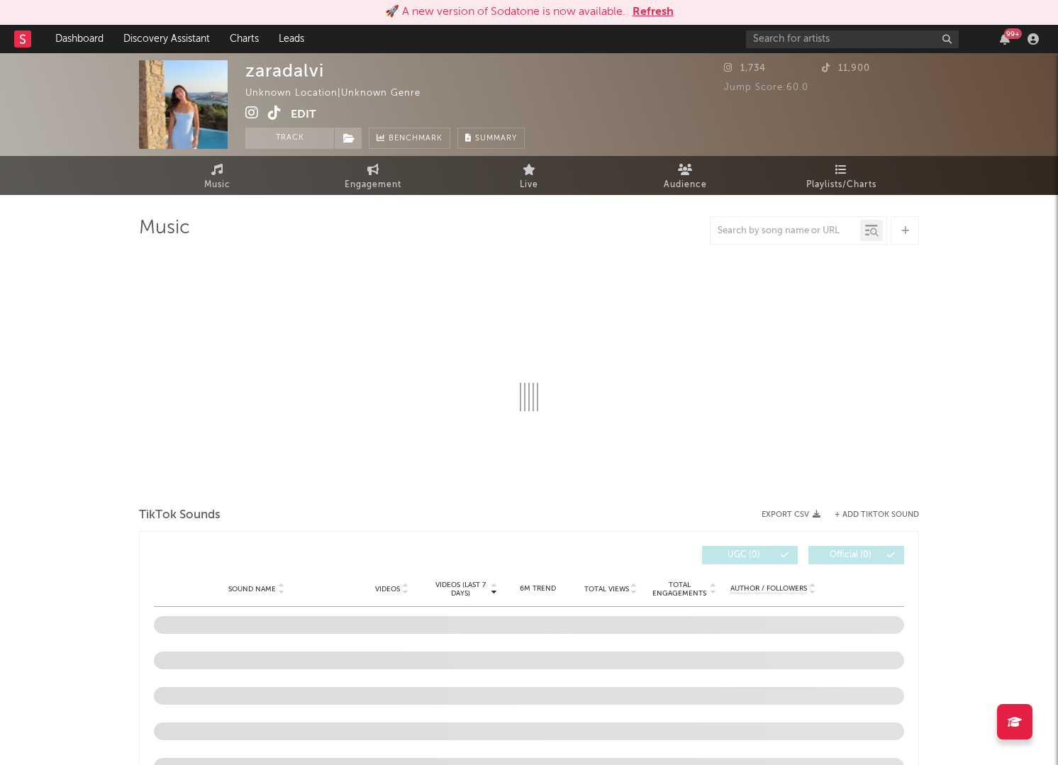
select select "1w"
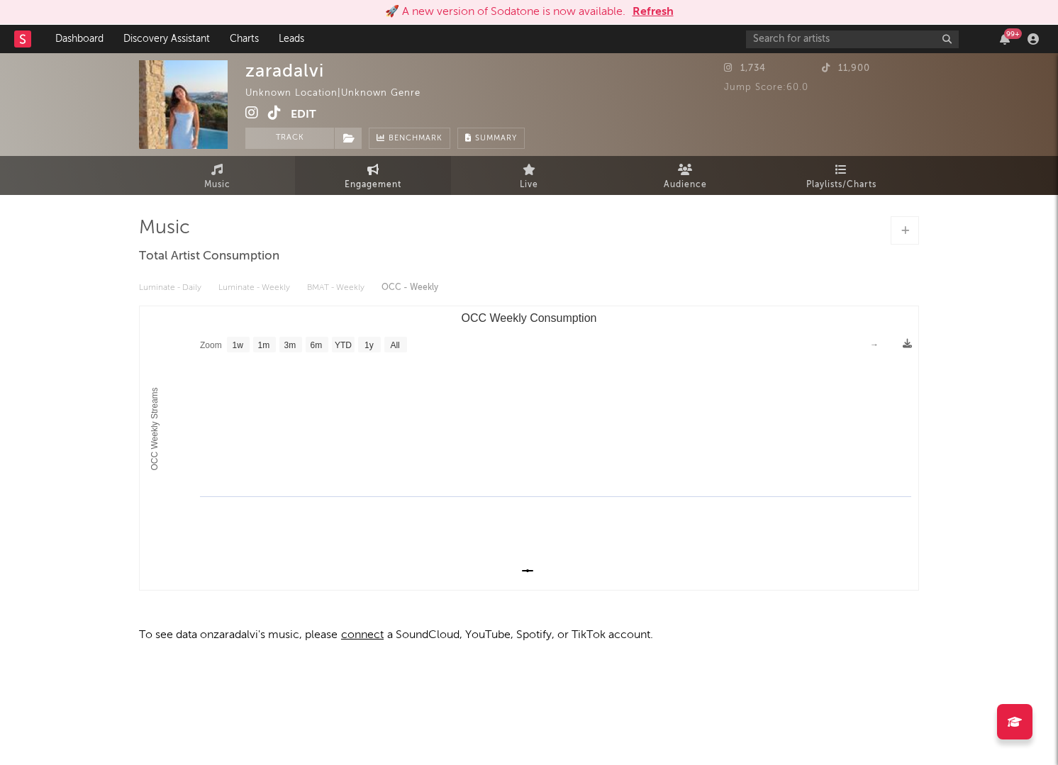
click at [392, 176] on span "Engagement" at bounding box center [372, 184] width 57 height 17
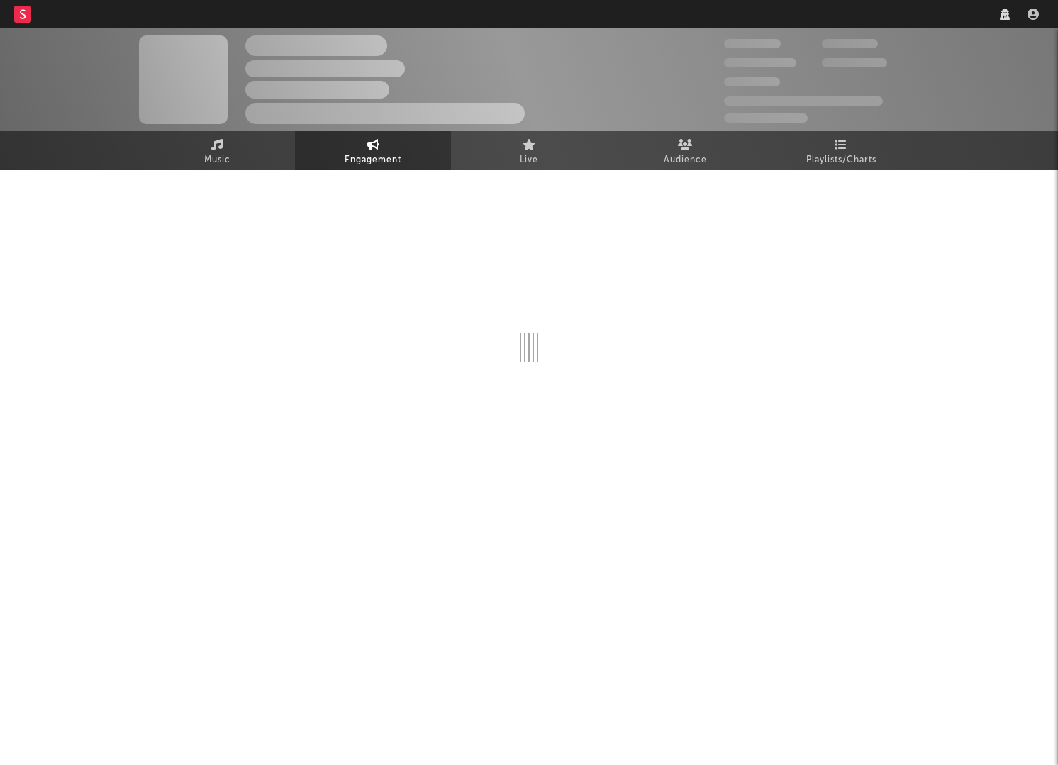
select select "1w"
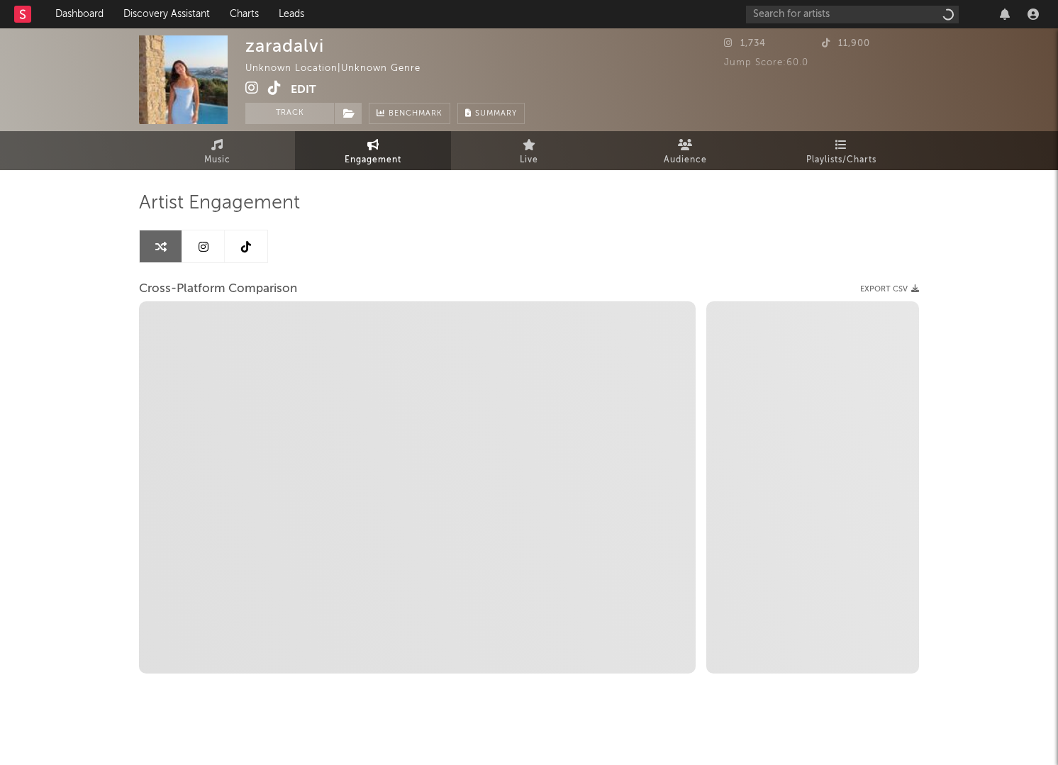
select select "1m"
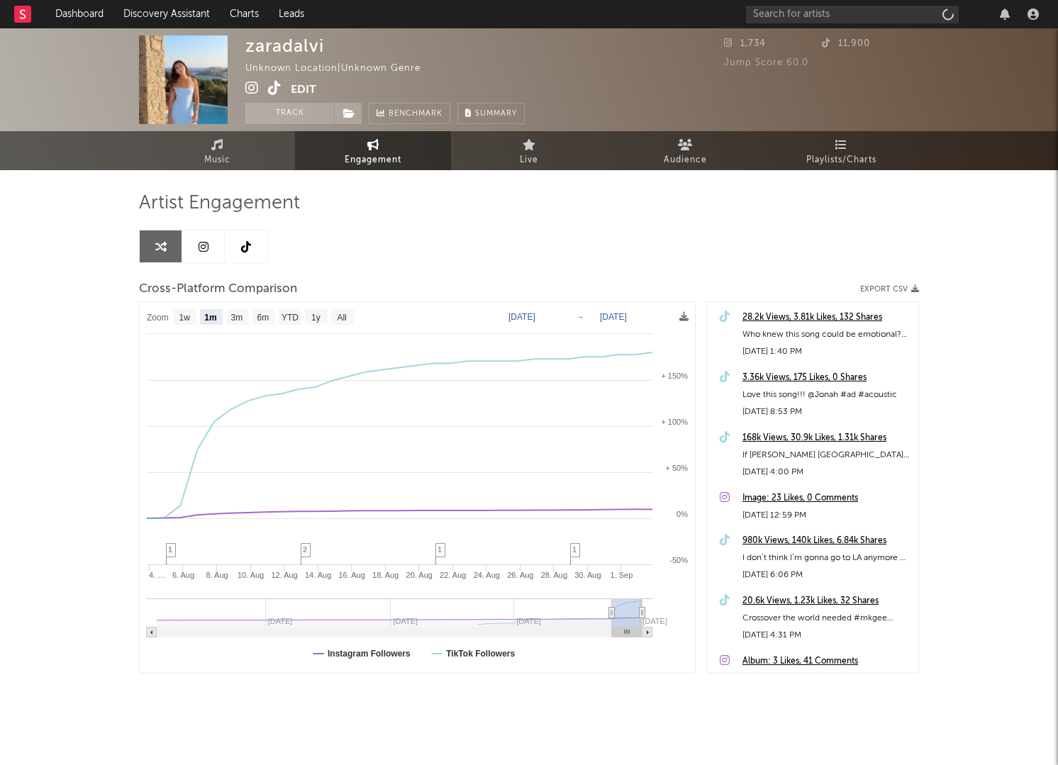
click at [246, 235] on link at bounding box center [246, 246] width 43 height 32
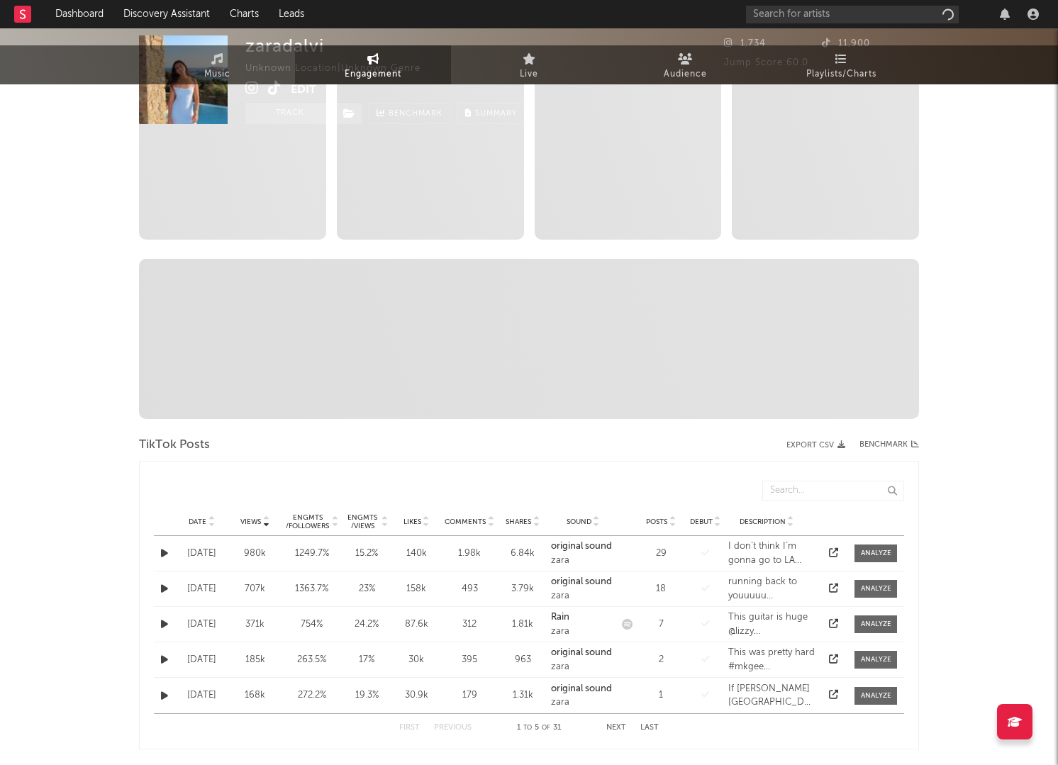
select select "1w"
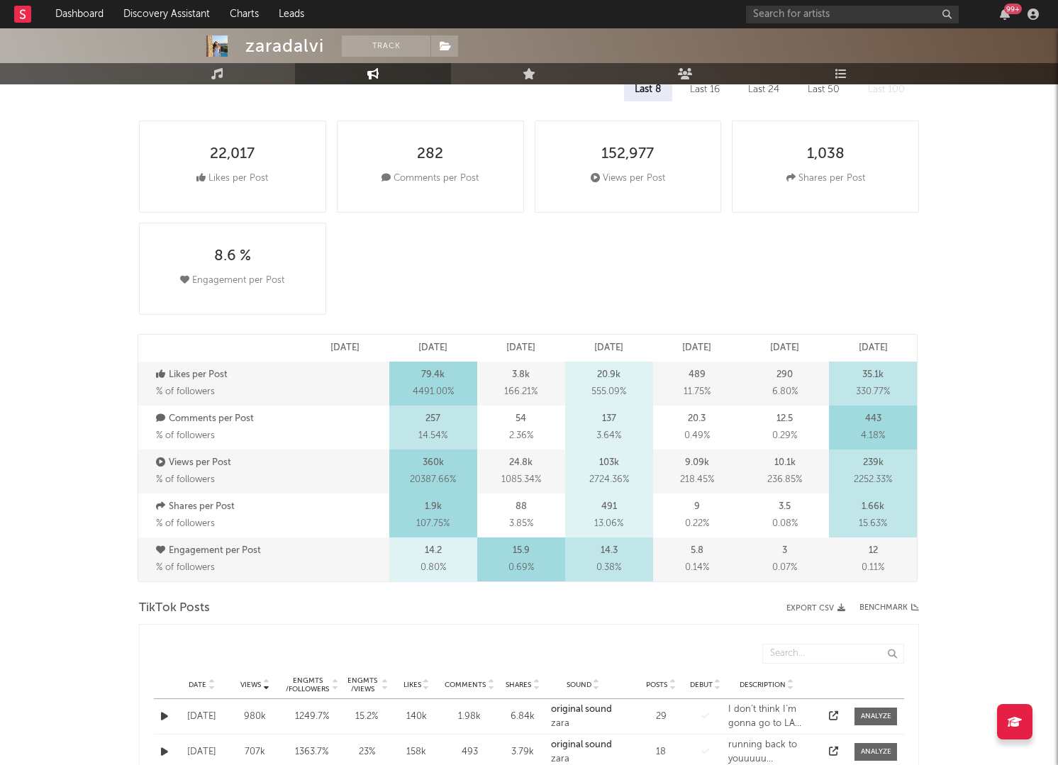
scroll to position [206, 0]
click at [779, 19] on input "text" at bounding box center [852, 15] width 213 height 18
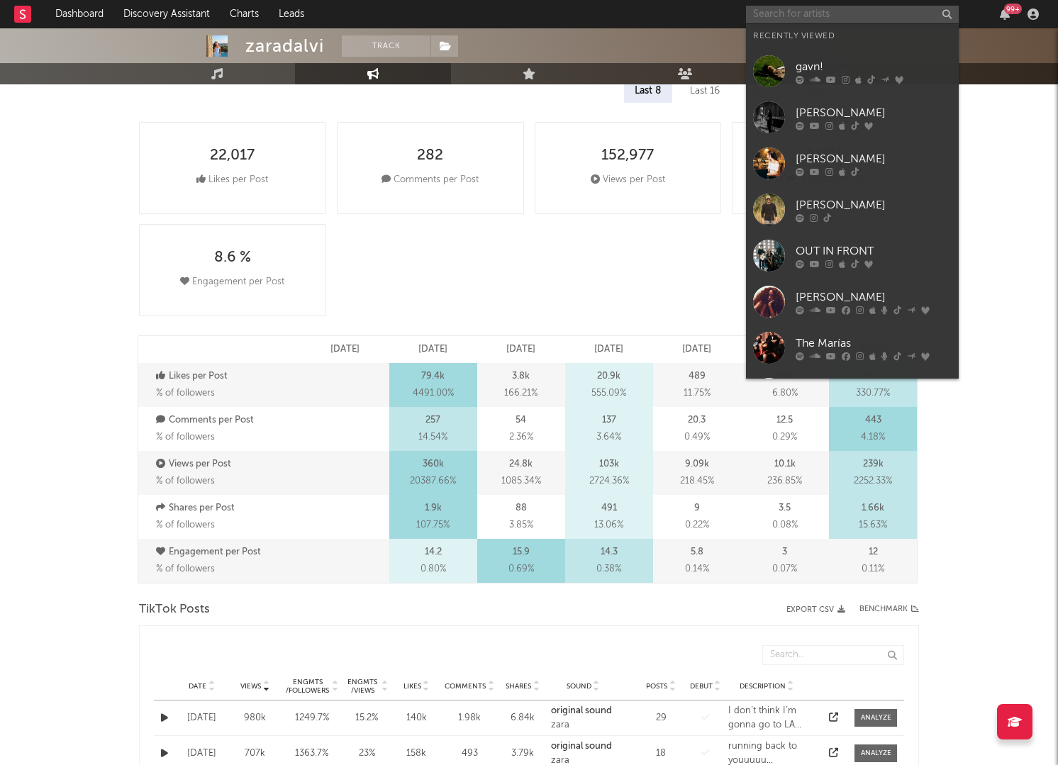
paste input "[URL][DOMAIN_NAME]"
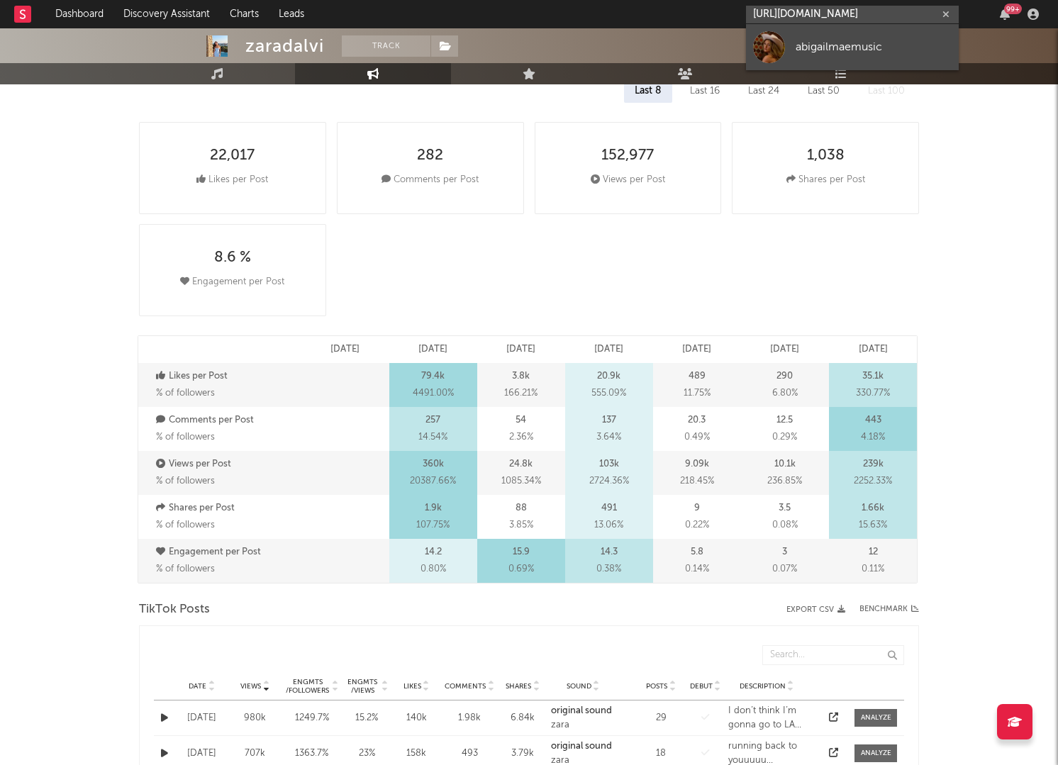
type input "[URL][DOMAIN_NAME]"
click at [770, 43] on div at bounding box center [769, 47] width 32 height 32
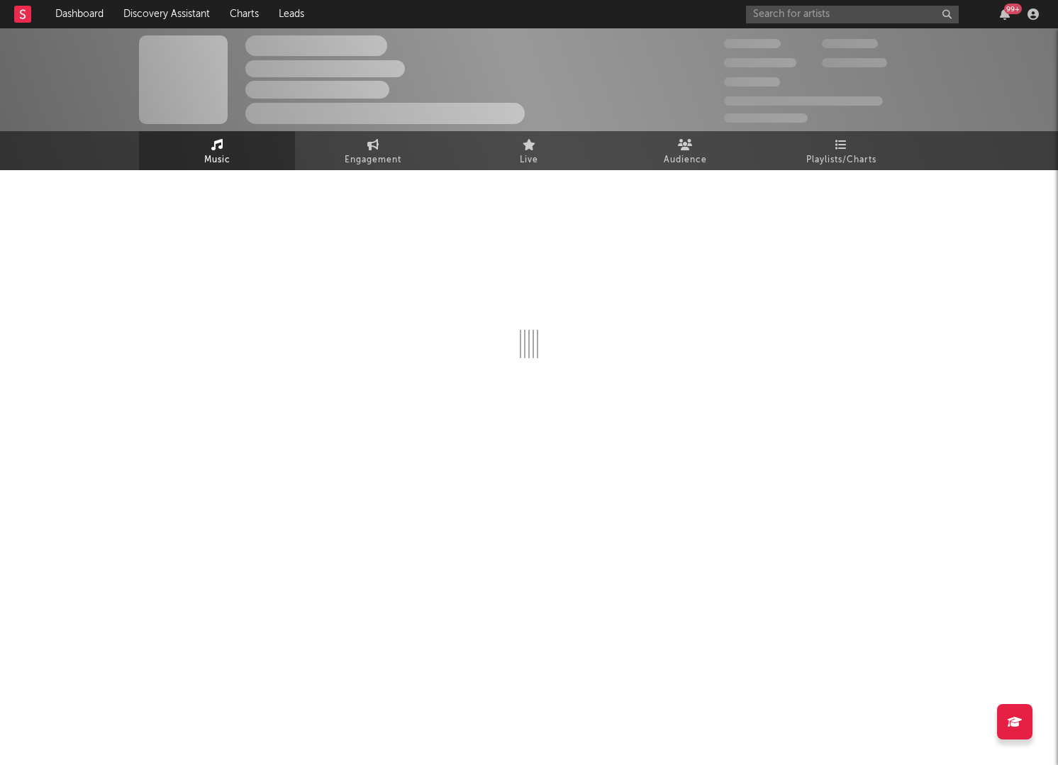
select select "1w"
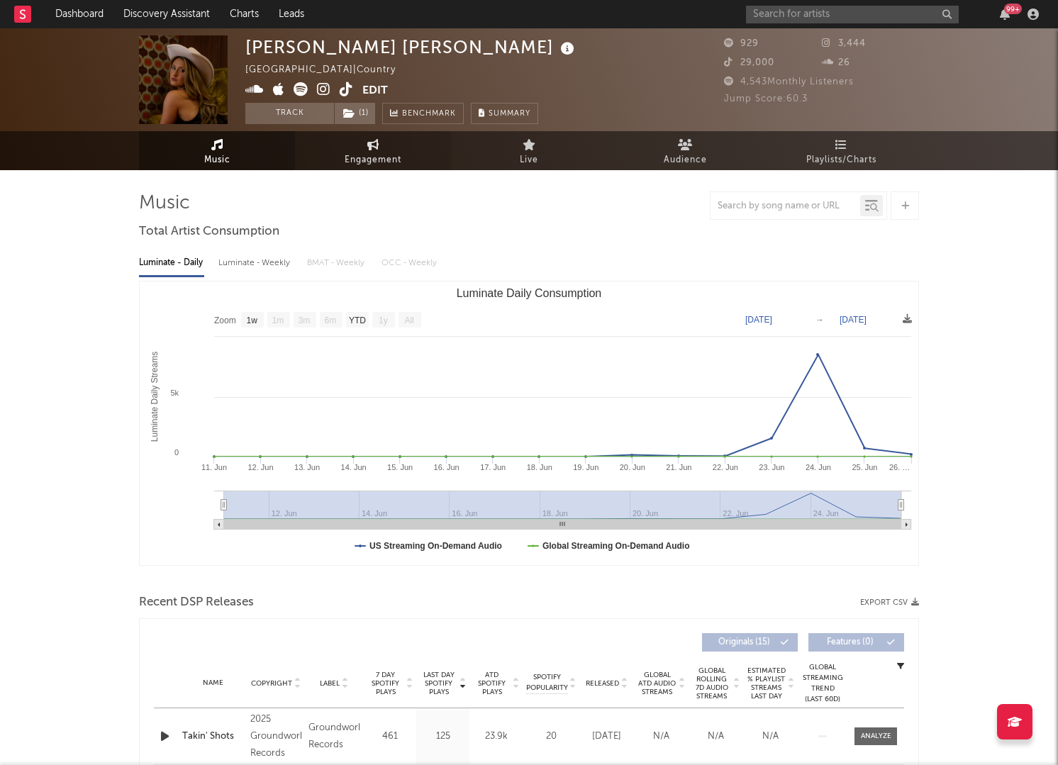
click at [387, 167] on span "Engagement" at bounding box center [372, 160] width 57 height 17
select select "1w"
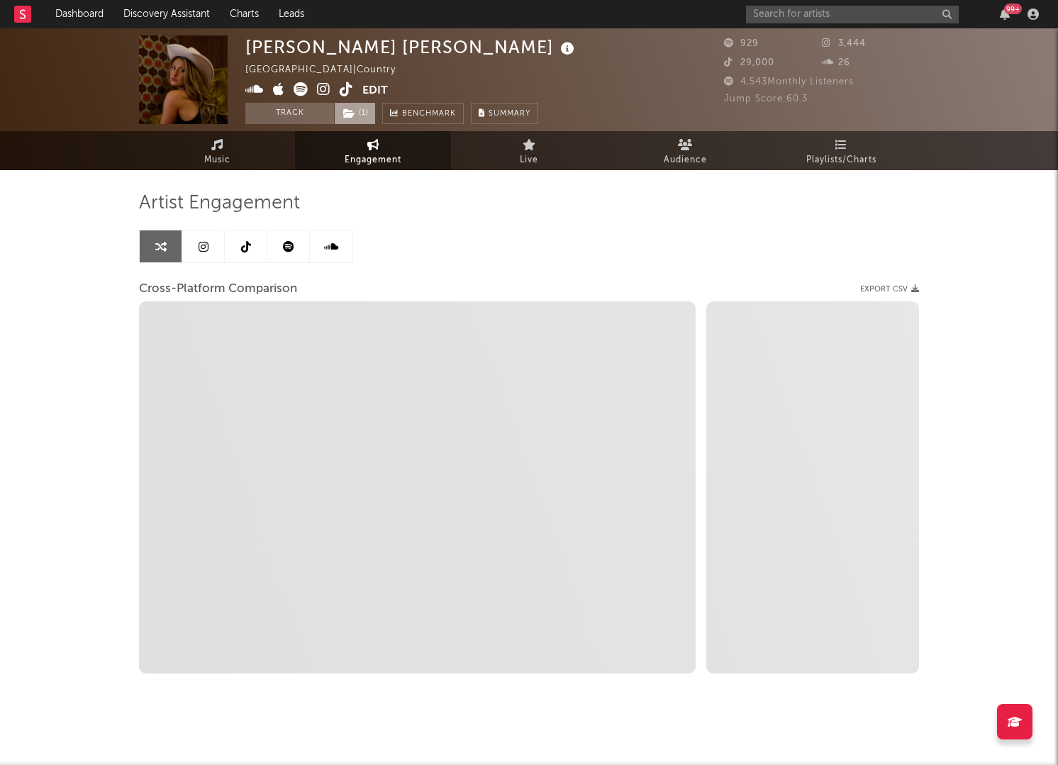
click at [369, 113] on span "( 1 )" at bounding box center [355, 113] width 42 height 21
select select "1m"
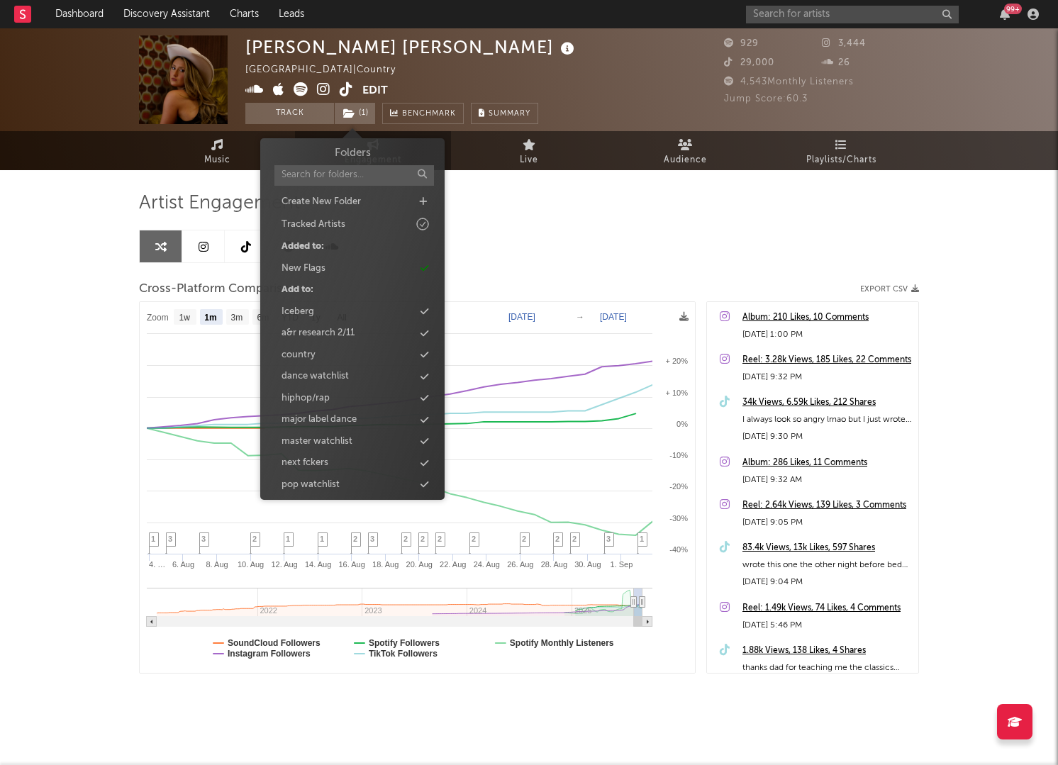
click at [505, 250] on div "Artist Engagement Cross-Platform Comparison Export CSV Zoom 1w 1m 3m 6m YTD 1y …" at bounding box center [529, 432] width 780 height 482
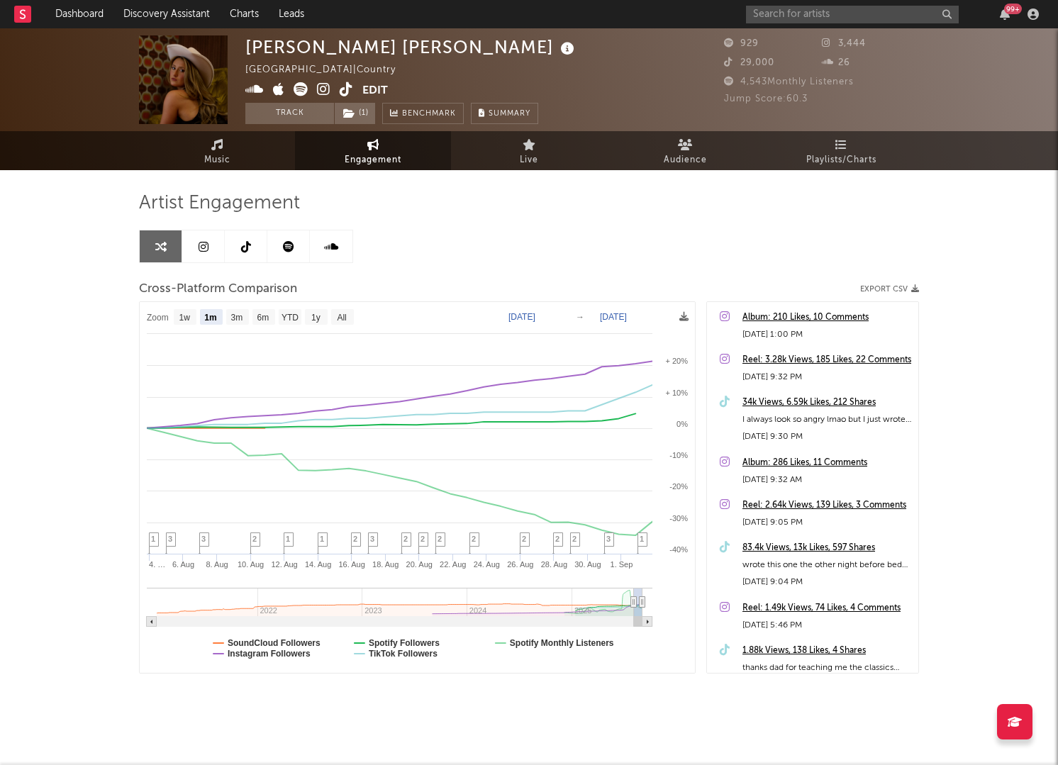
click at [249, 249] on icon at bounding box center [246, 246] width 10 height 11
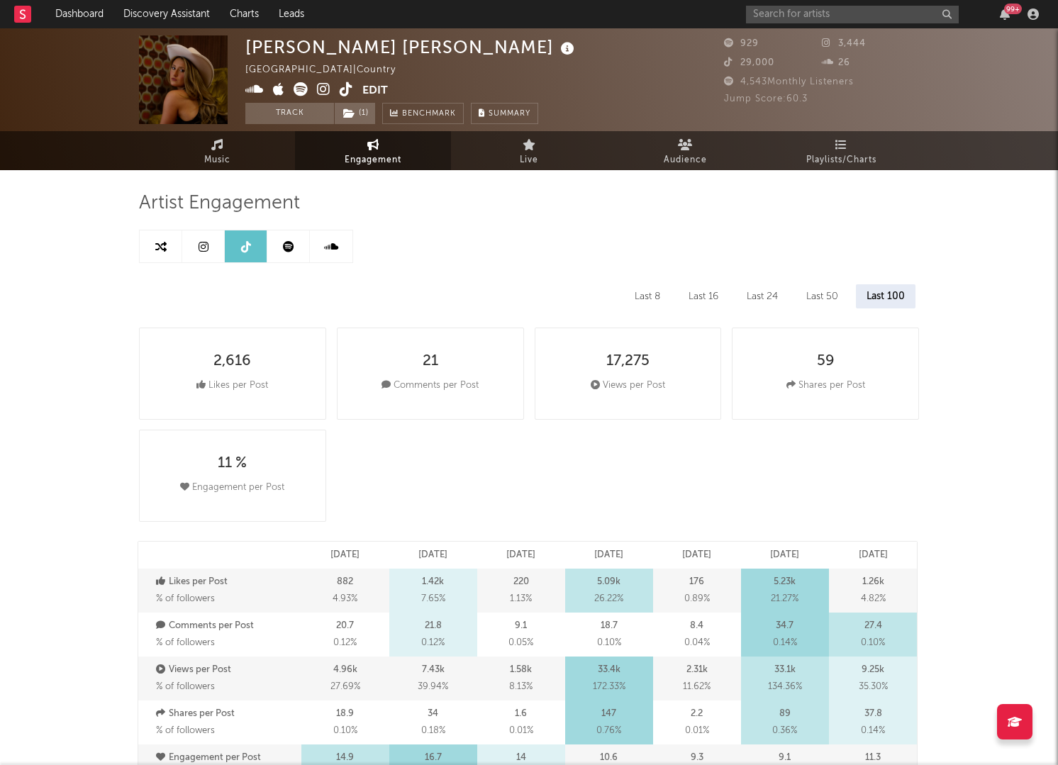
select select "6m"
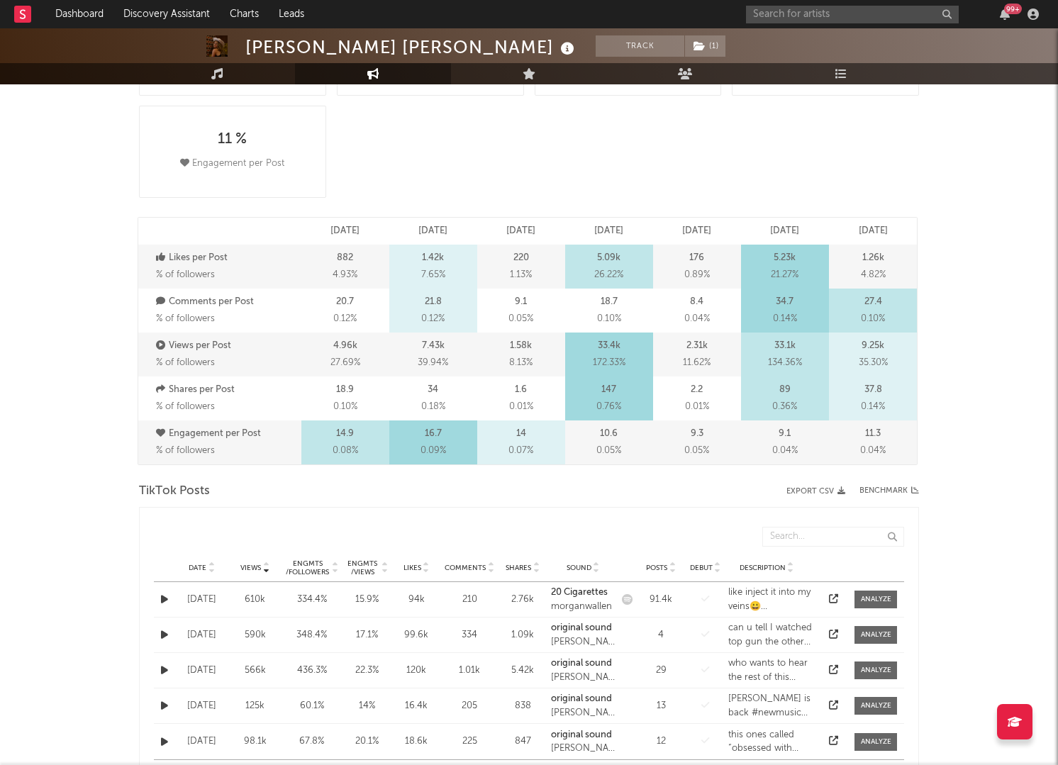
scroll to position [66, 0]
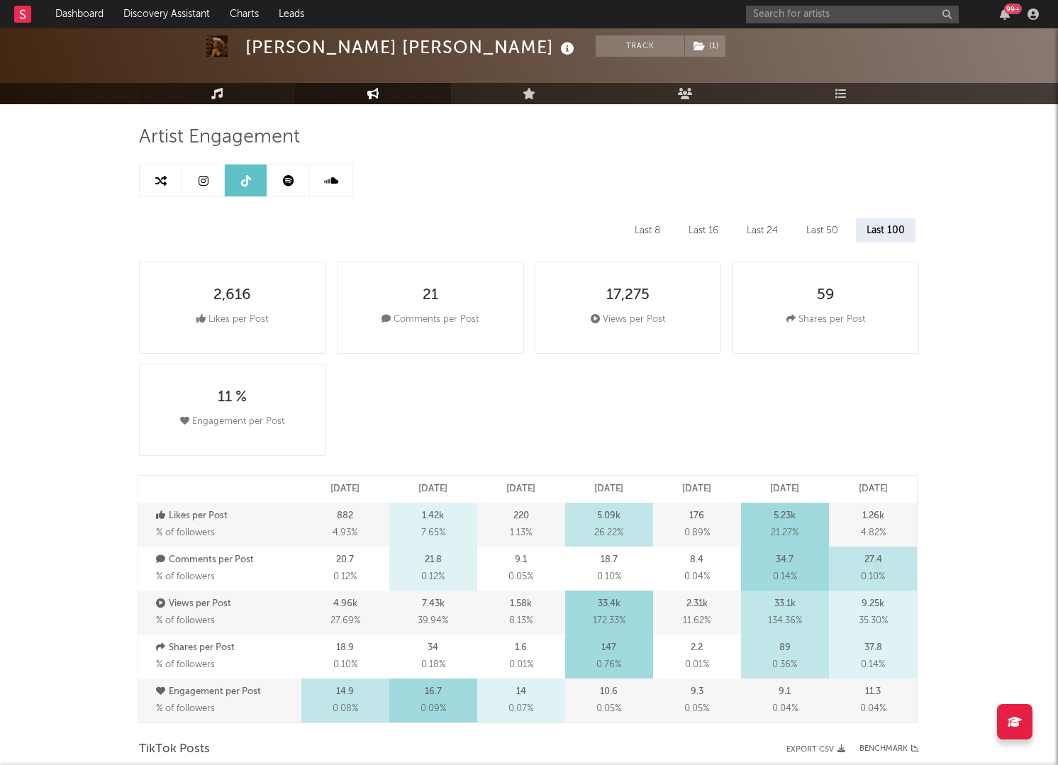
click at [220, 91] on icon at bounding box center [217, 93] width 12 height 11
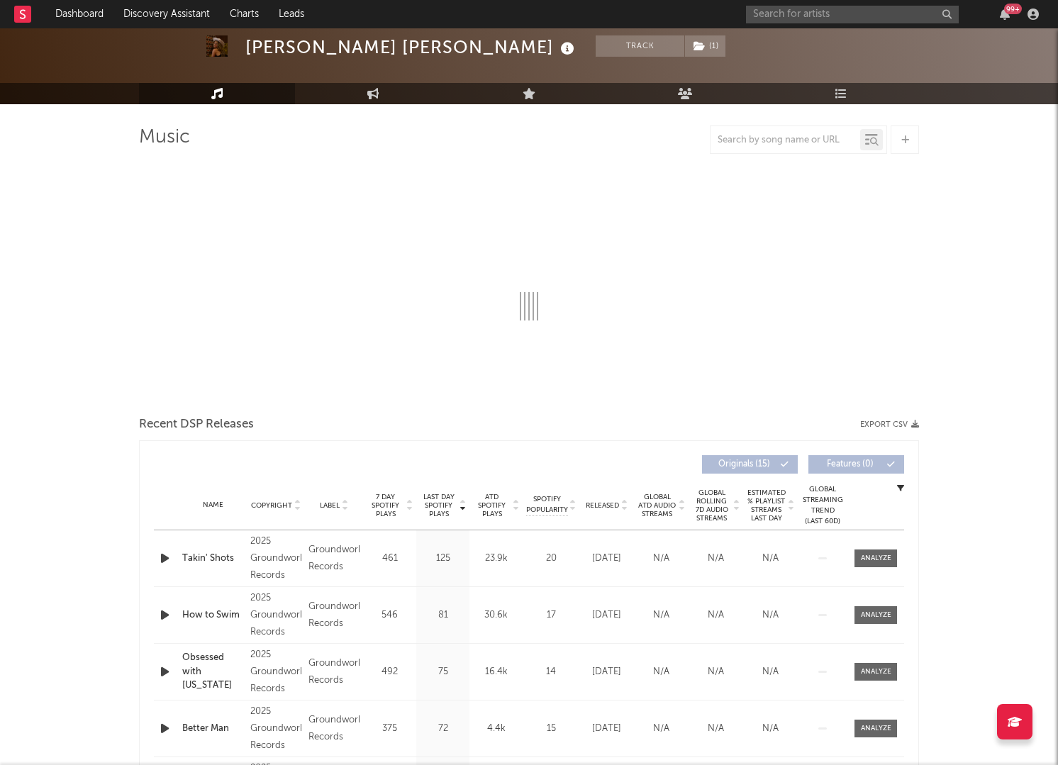
select select "1w"
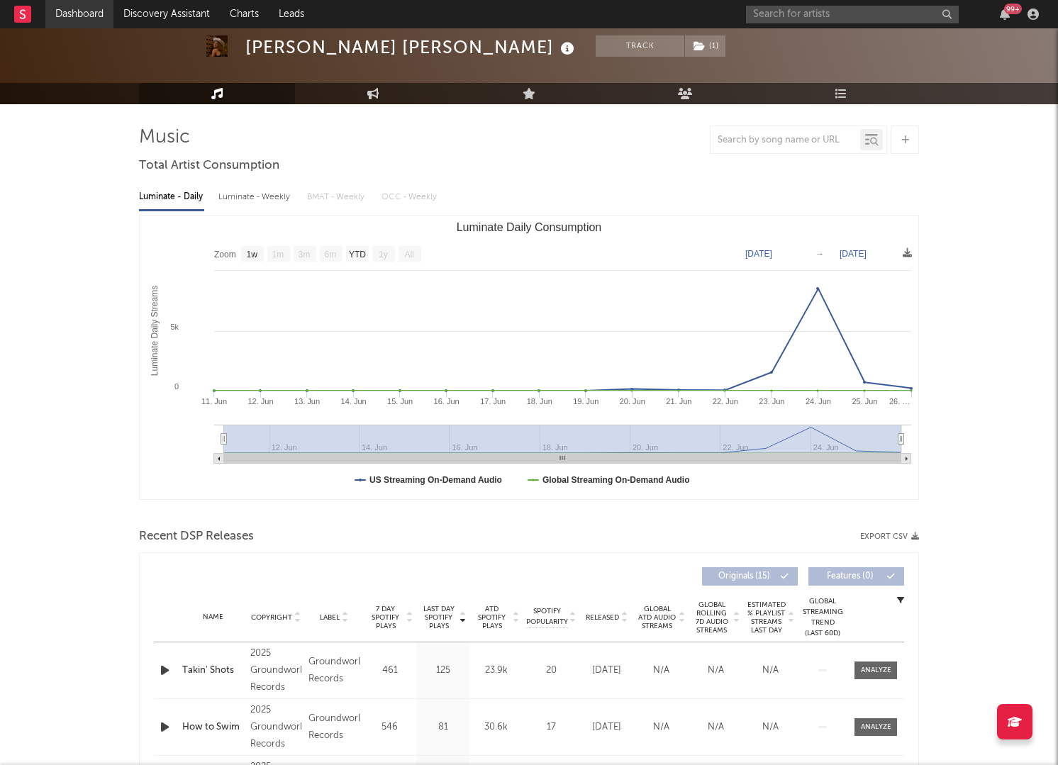
click at [99, 13] on link "Dashboard" at bounding box center [79, 14] width 68 height 28
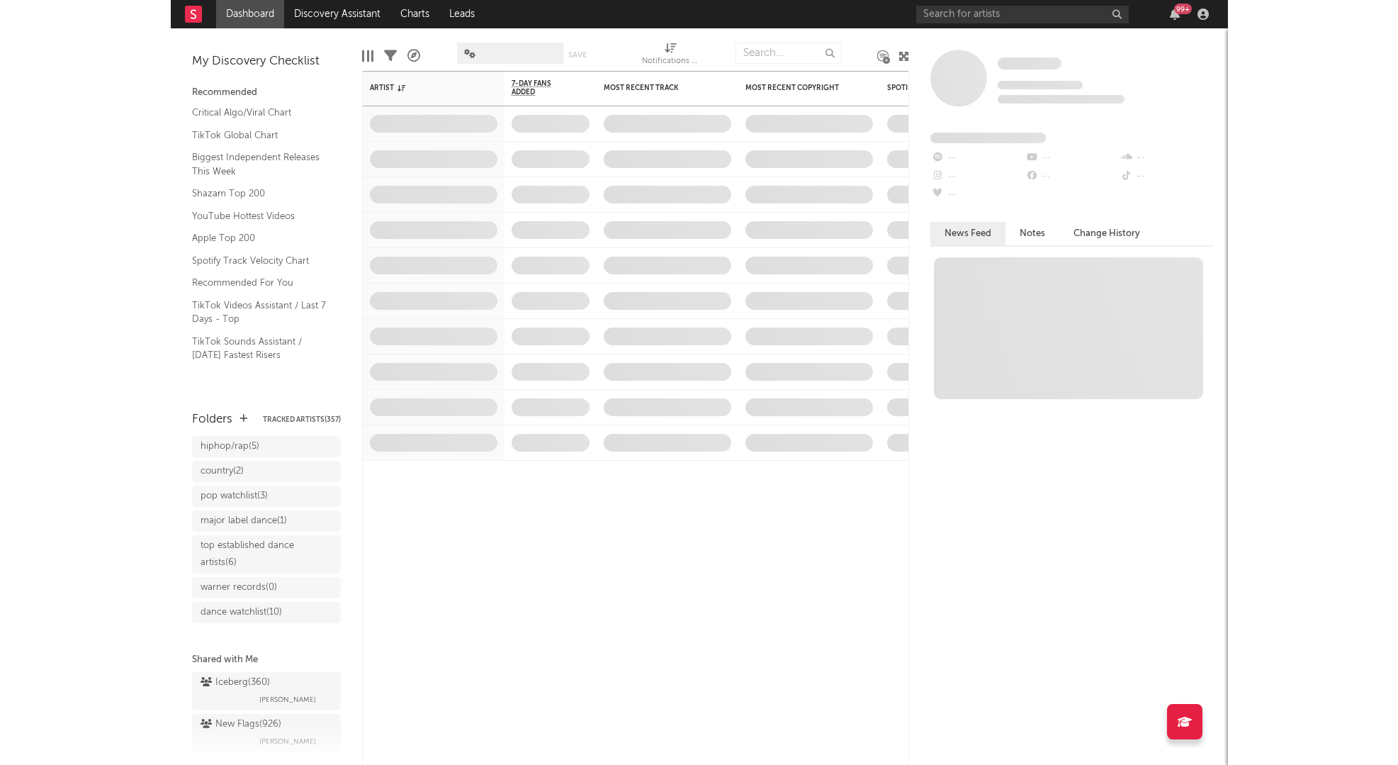
scroll to position [159, 0]
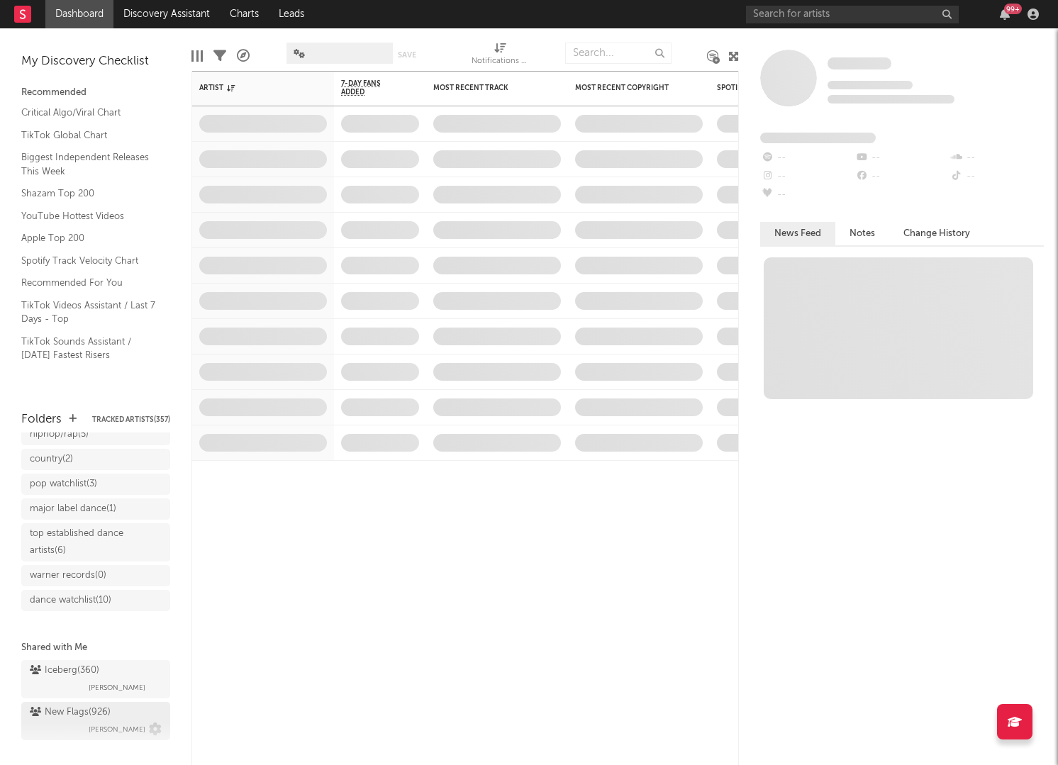
click at [72, 704] on div "New Flags ( 926 ) [PERSON_NAME]" at bounding box center [96, 721] width 132 height 34
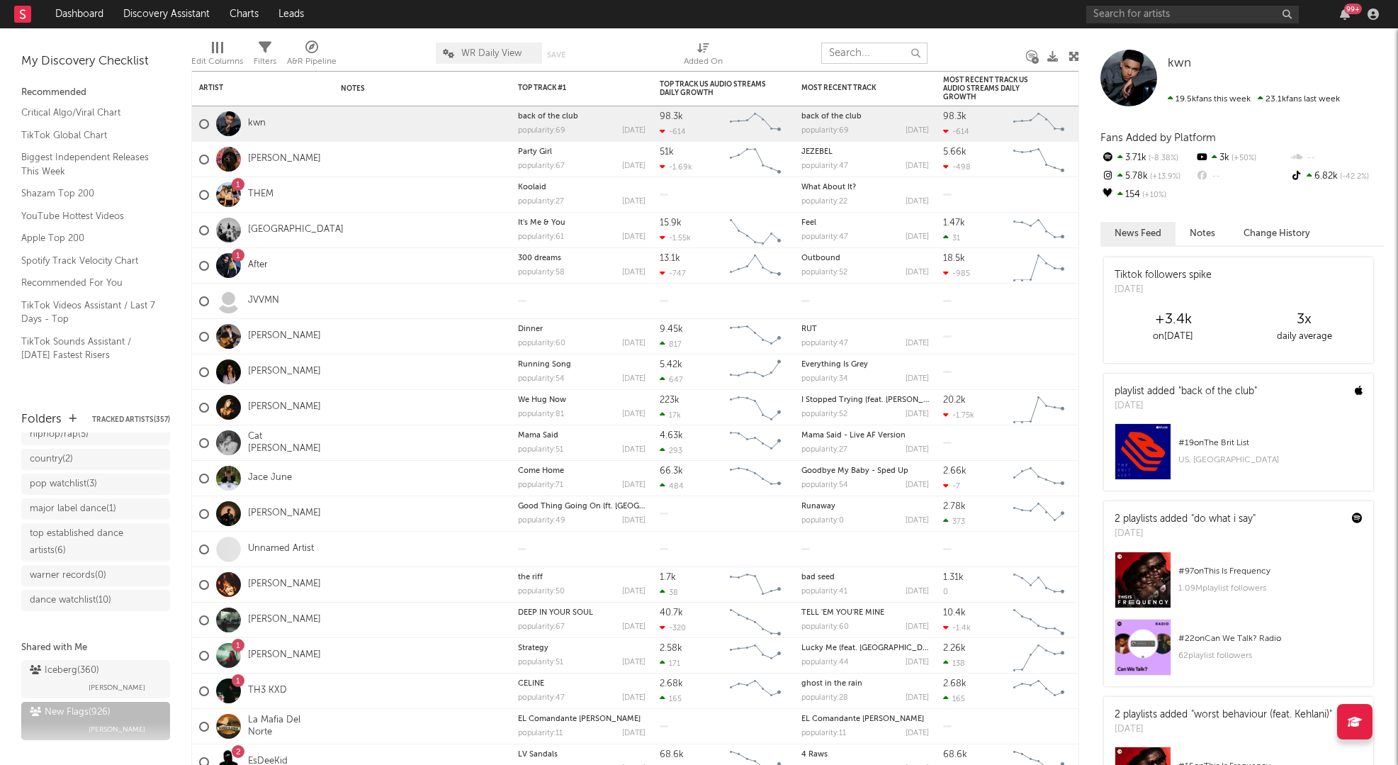
click at [882, 57] on input "text" at bounding box center [875, 53] width 106 height 21
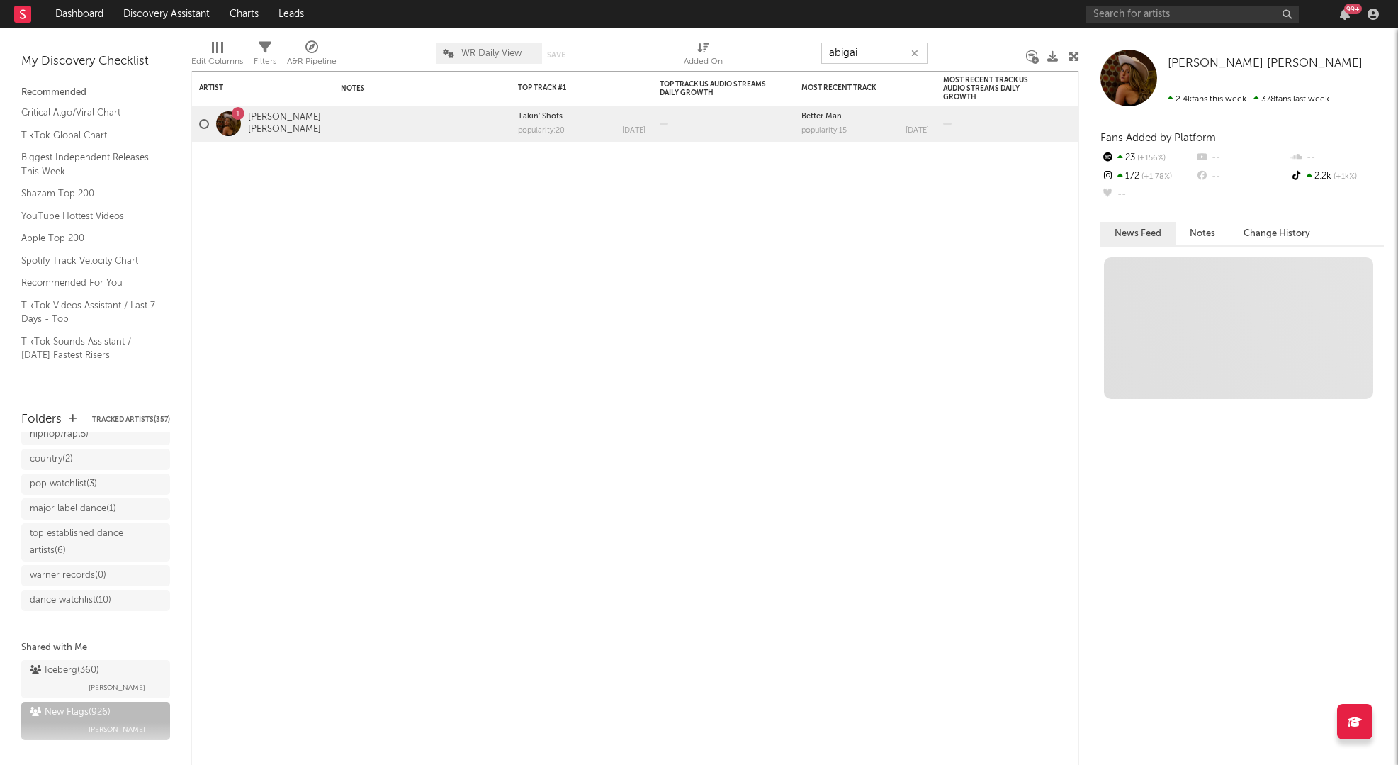
type input "[PERSON_NAME]"
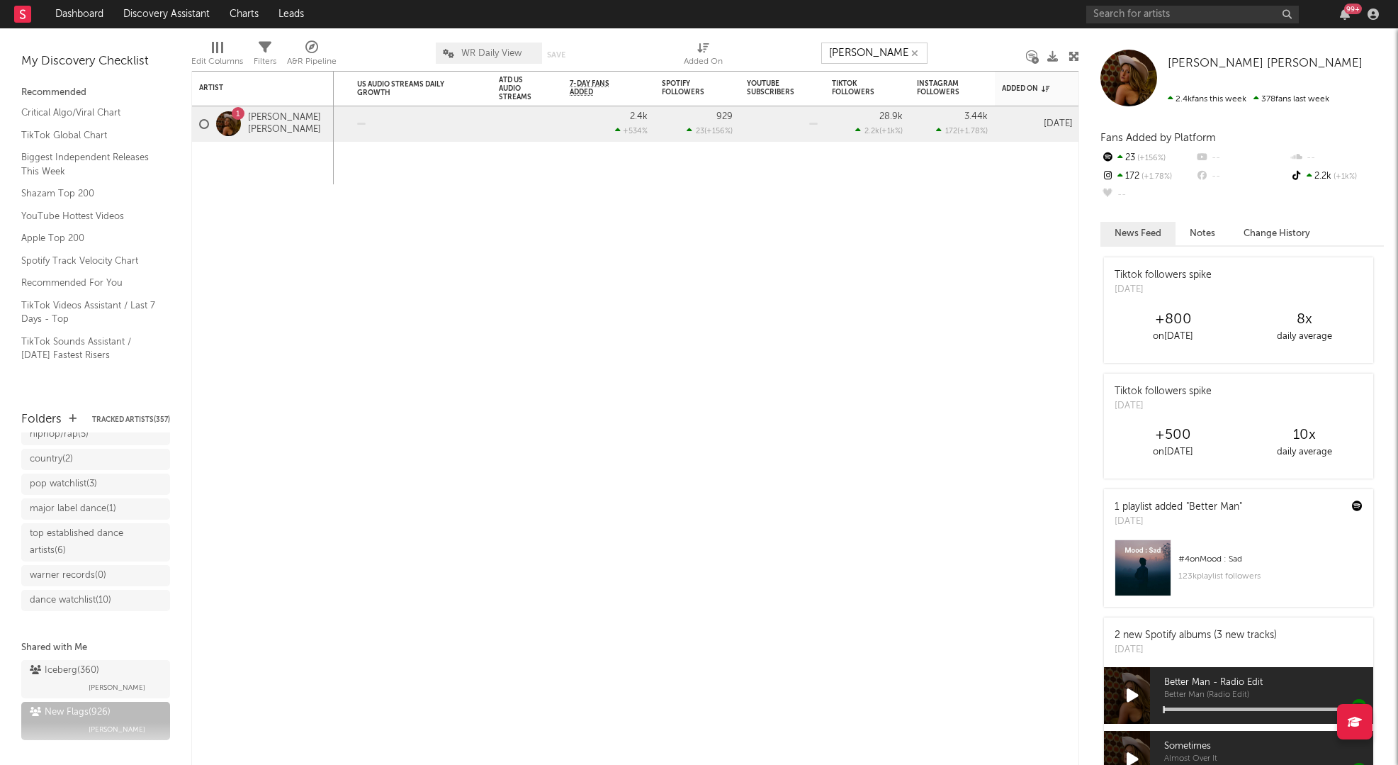
click at [917, 49] on icon "button" at bounding box center [915, 53] width 7 height 9
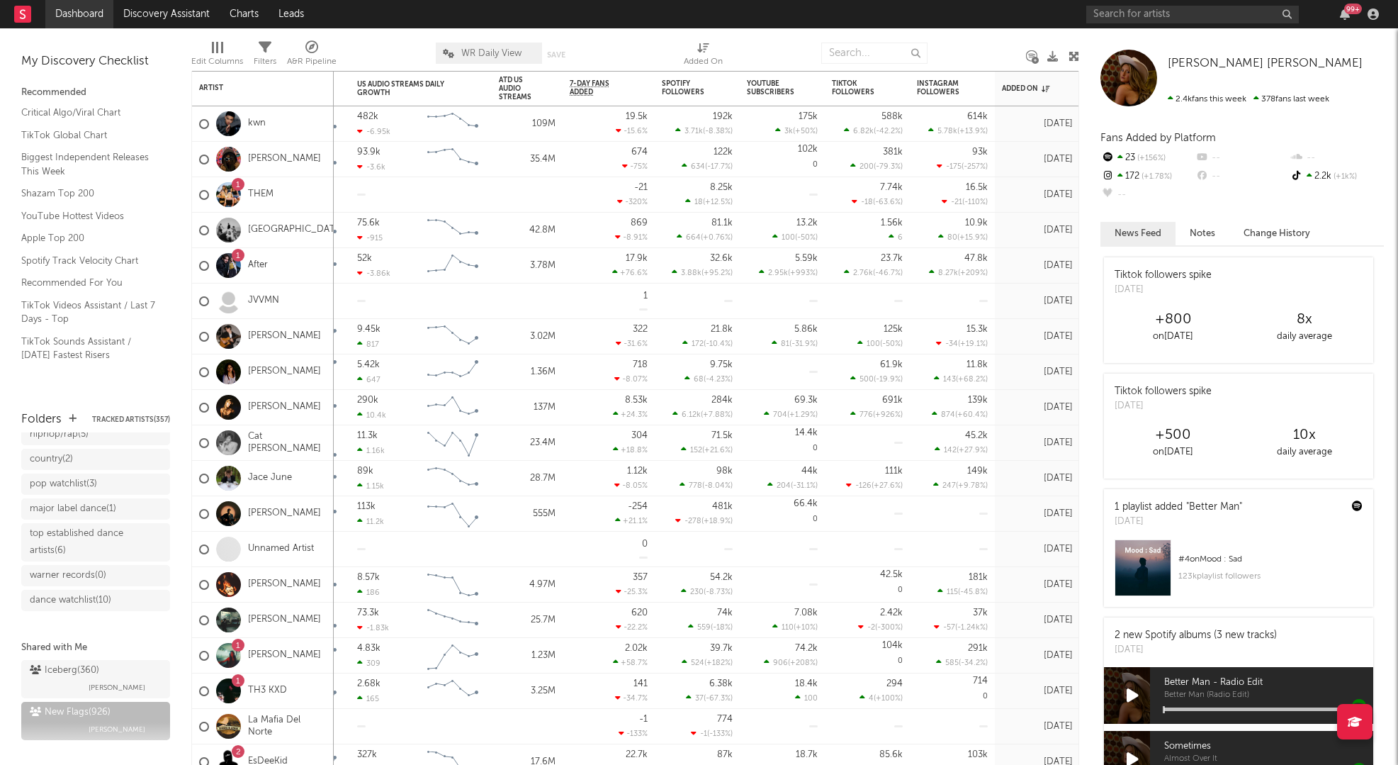
click at [78, 26] on link "Dashboard" at bounding box center [79, 14] width 68 height 28
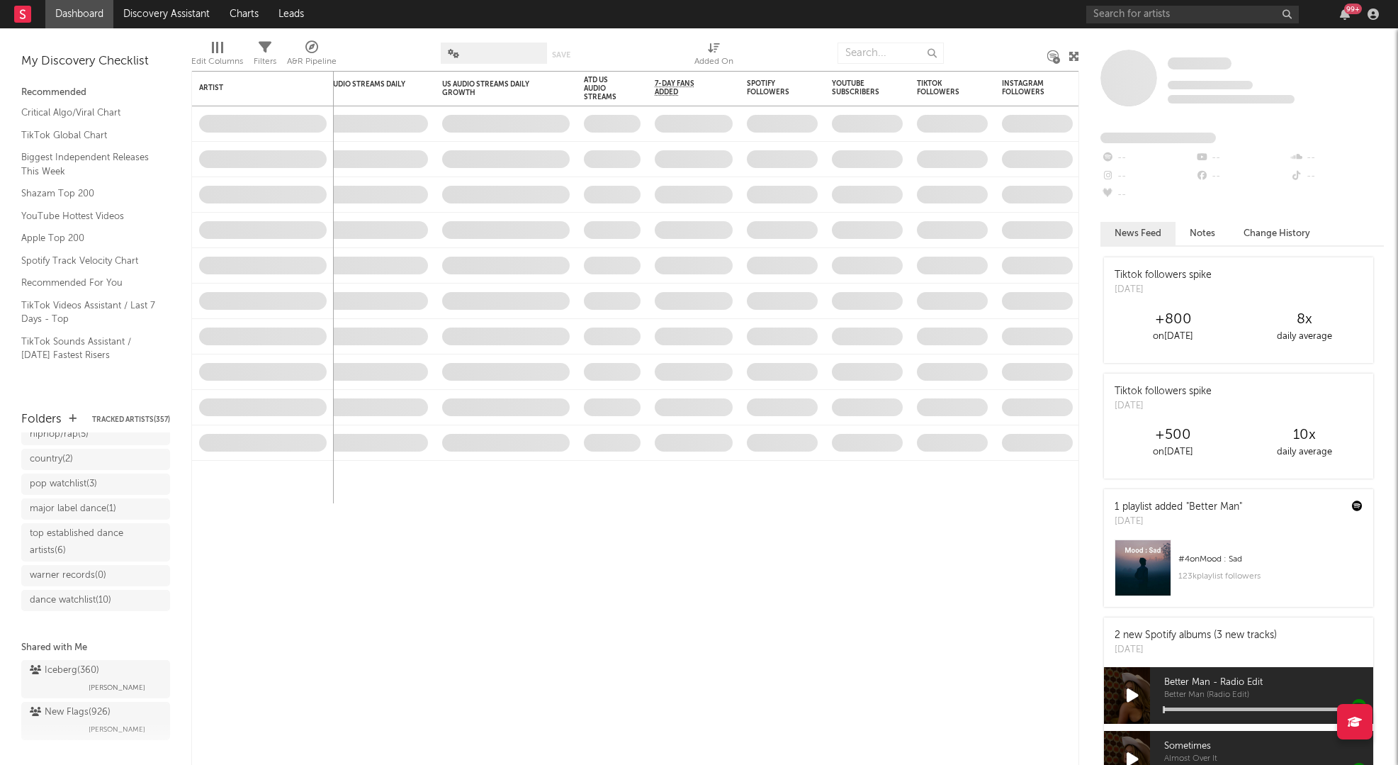
click at [78, 15] on link "Dashboard" at bounding box center [79, 14] width 68 height 28
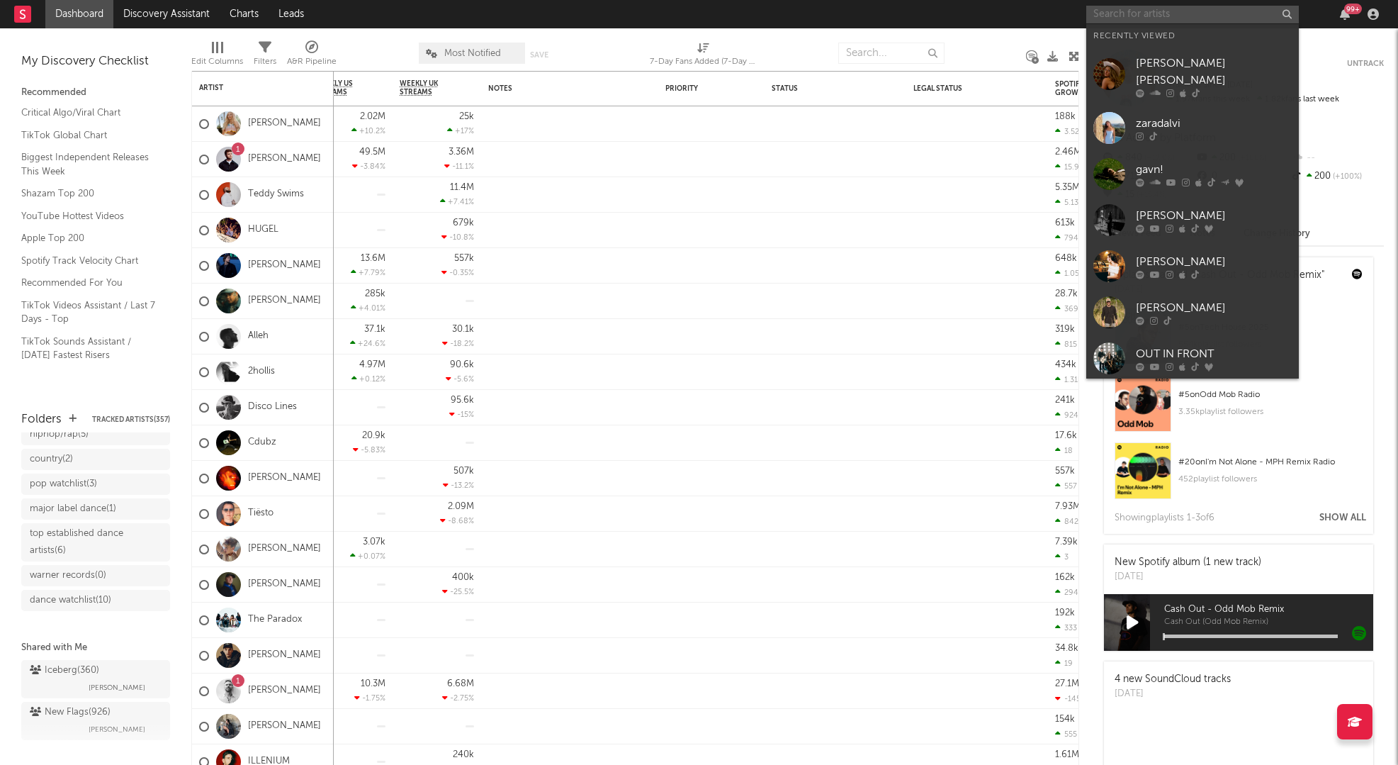
click at [1057, 21] on input "text" at bounding box center [1193, 15] width 213 height 18
click at [1057, 345] on div at bounding box center [1110, 358] width 32 height 32
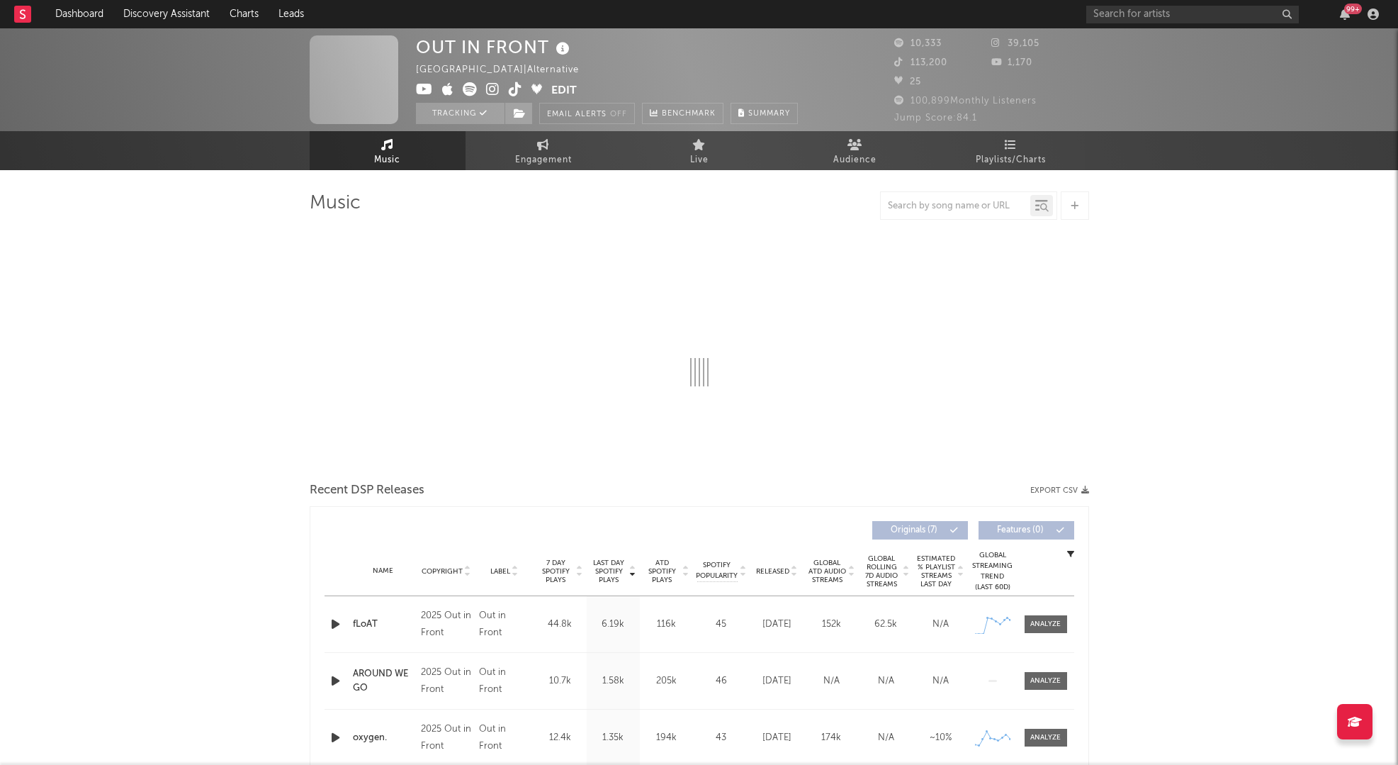
select select "6m"
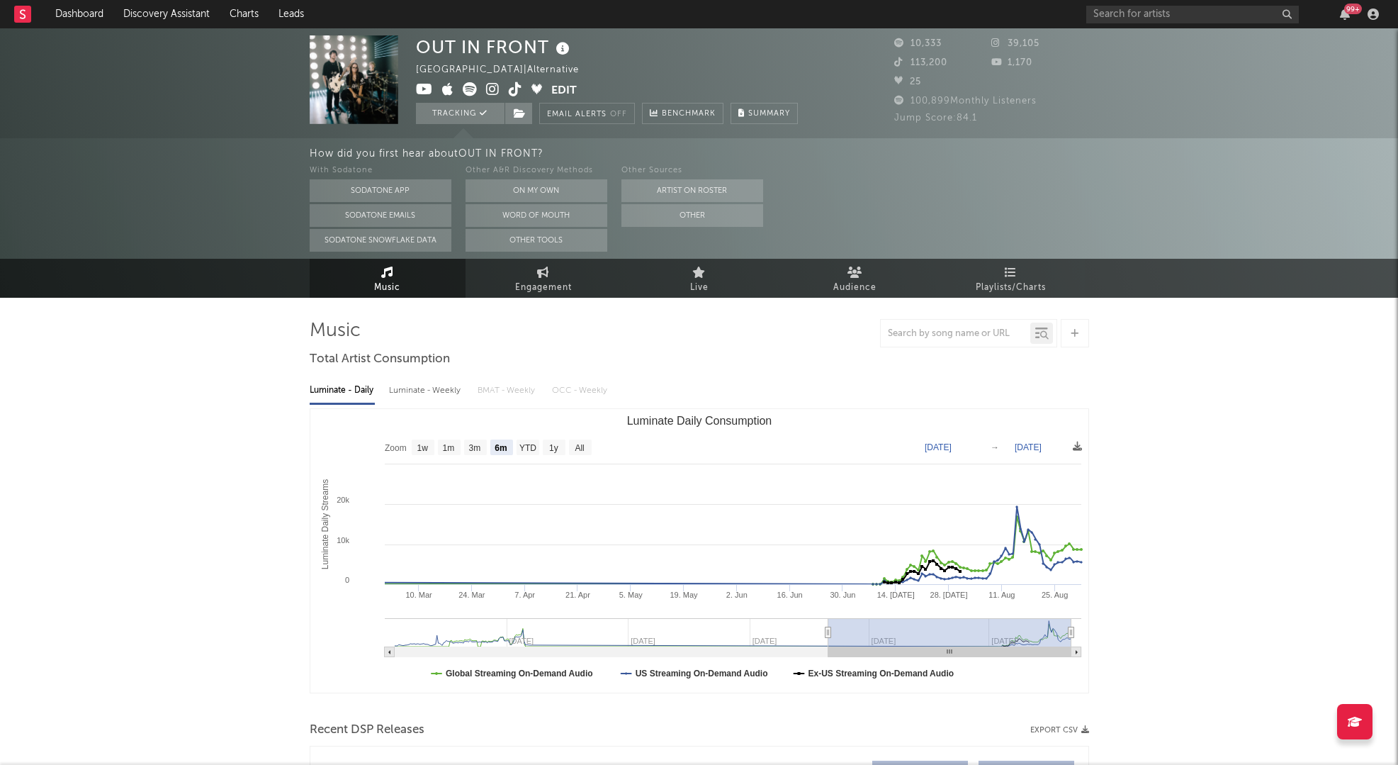
click at [491, 94] on icon at bounding box center [492, 89] width 13 height 14
